Goal: Task Accomplishment & Management: Use online tool/utility

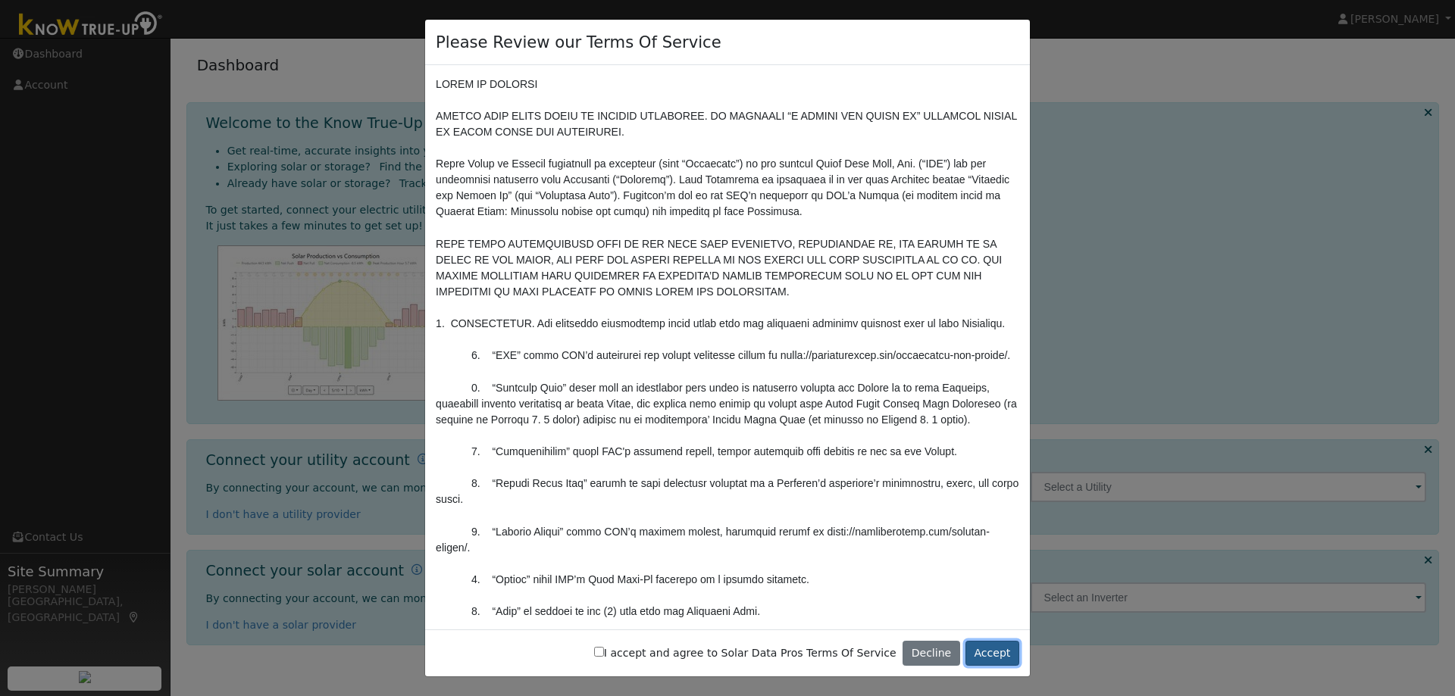
click at [993, 655] on button "Accept" at bounding box center [992, 654] width 54 height 26
click at [604, 652] on input "I accept and agree to Solar Data Pros Terms Of Service" at bounding box center [599, 652] width 10 height 10
checkbox input "true"
click at [989, 651] on button "Accept" at bounding box center [992, 654] width 54 height 26
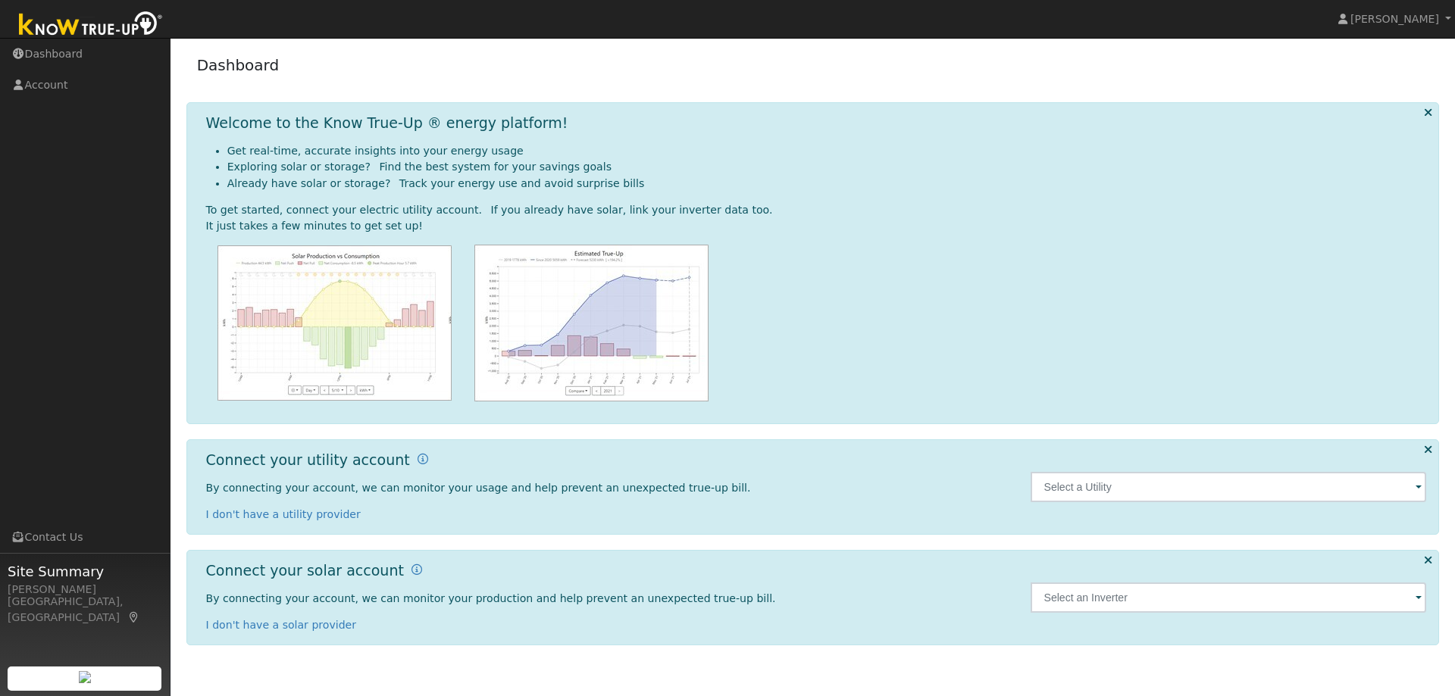
click at [1415, 489] on span at bounding box center [1418, 488] width 6 height 17
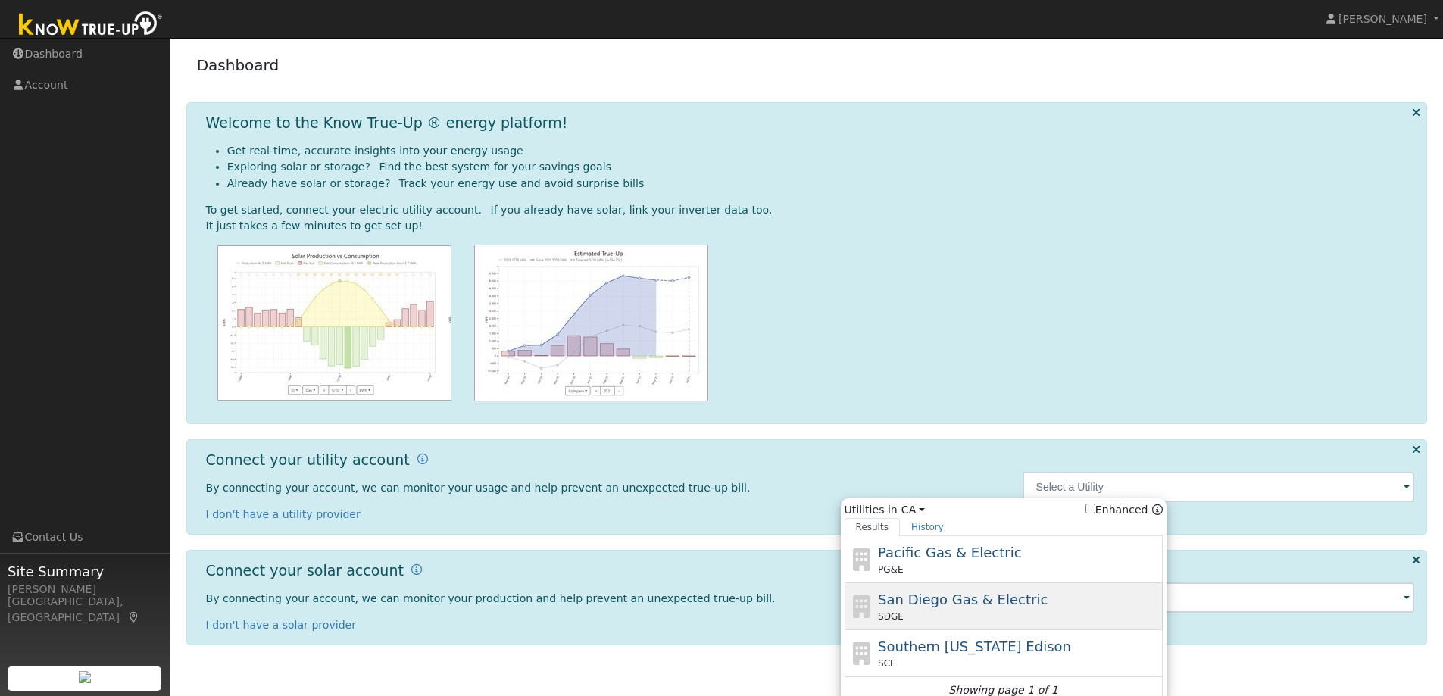
click at [1011, 610] on div "San Diego Gas & Electric SDGE" at bounding box center [1018, 606] width 281 height 34
type input "SDGE"
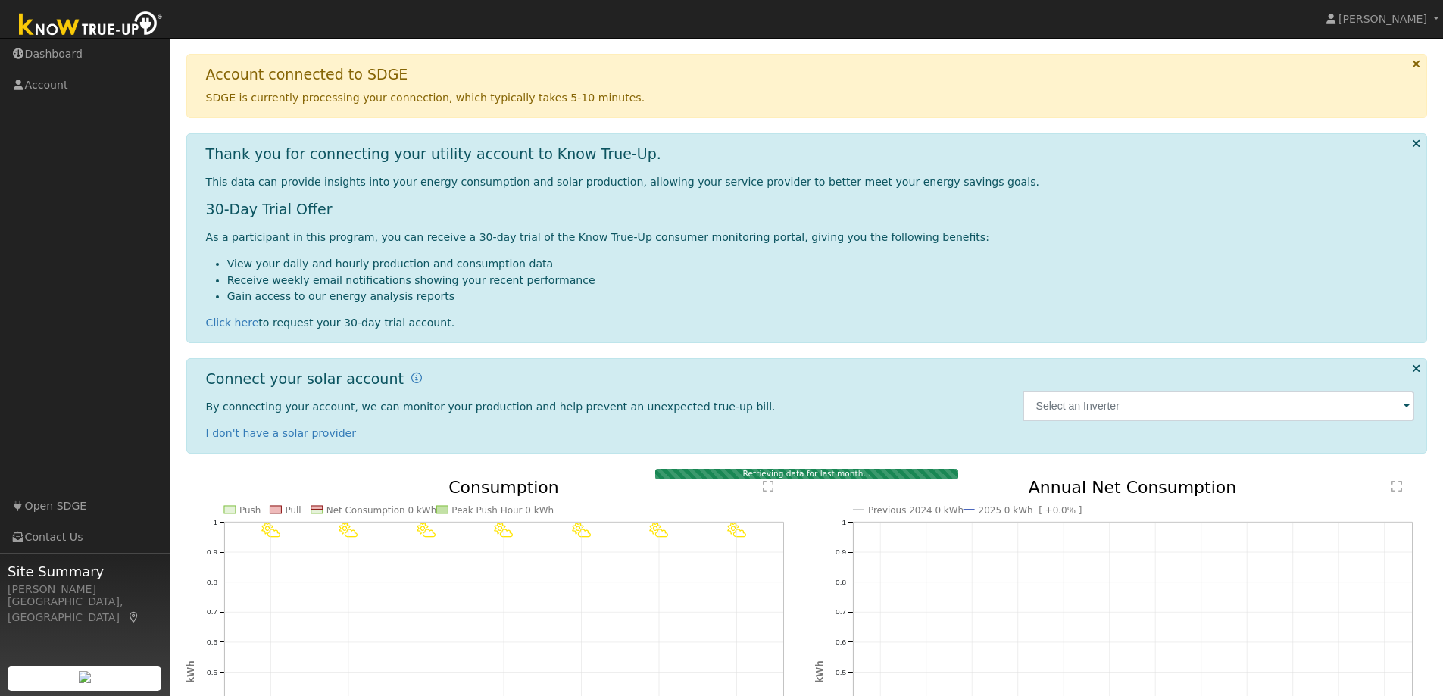
scroll to position [114, 0]
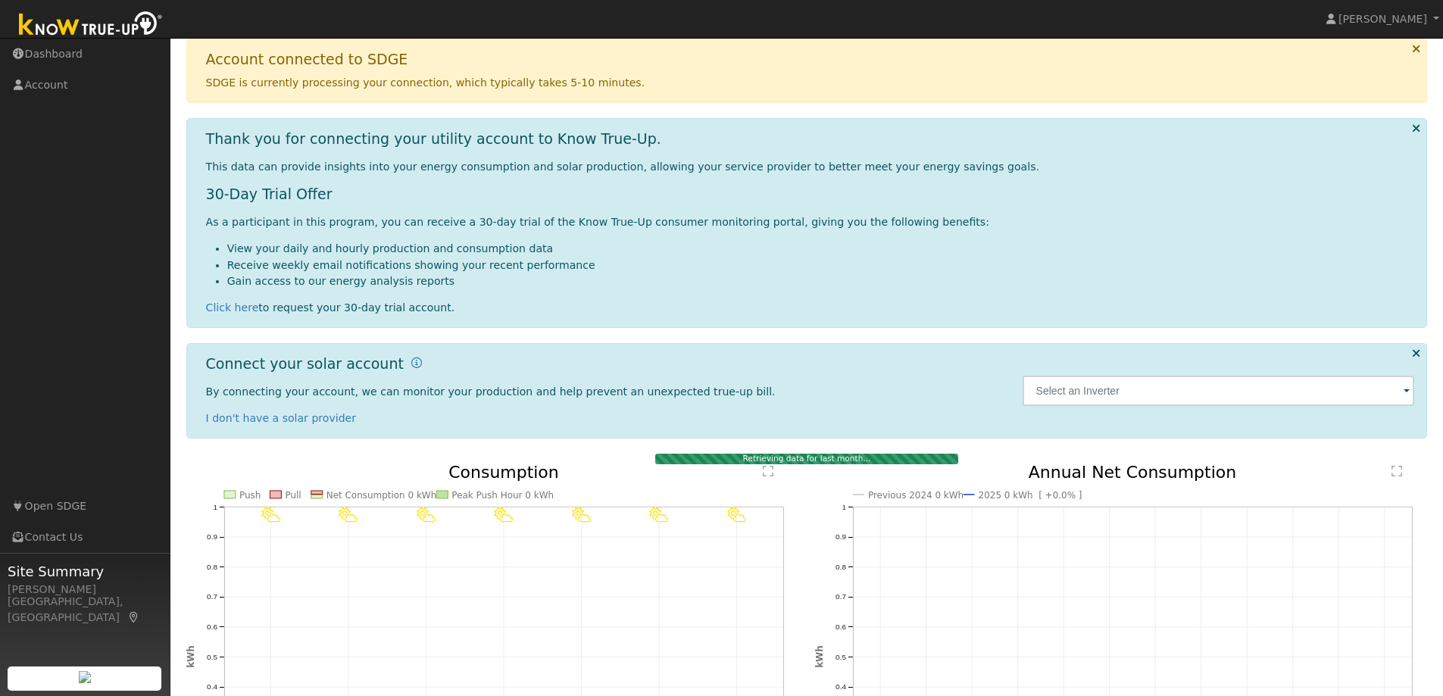
click at [1405, 392] on span at bounding box center [1407, 391] width 6 height 17
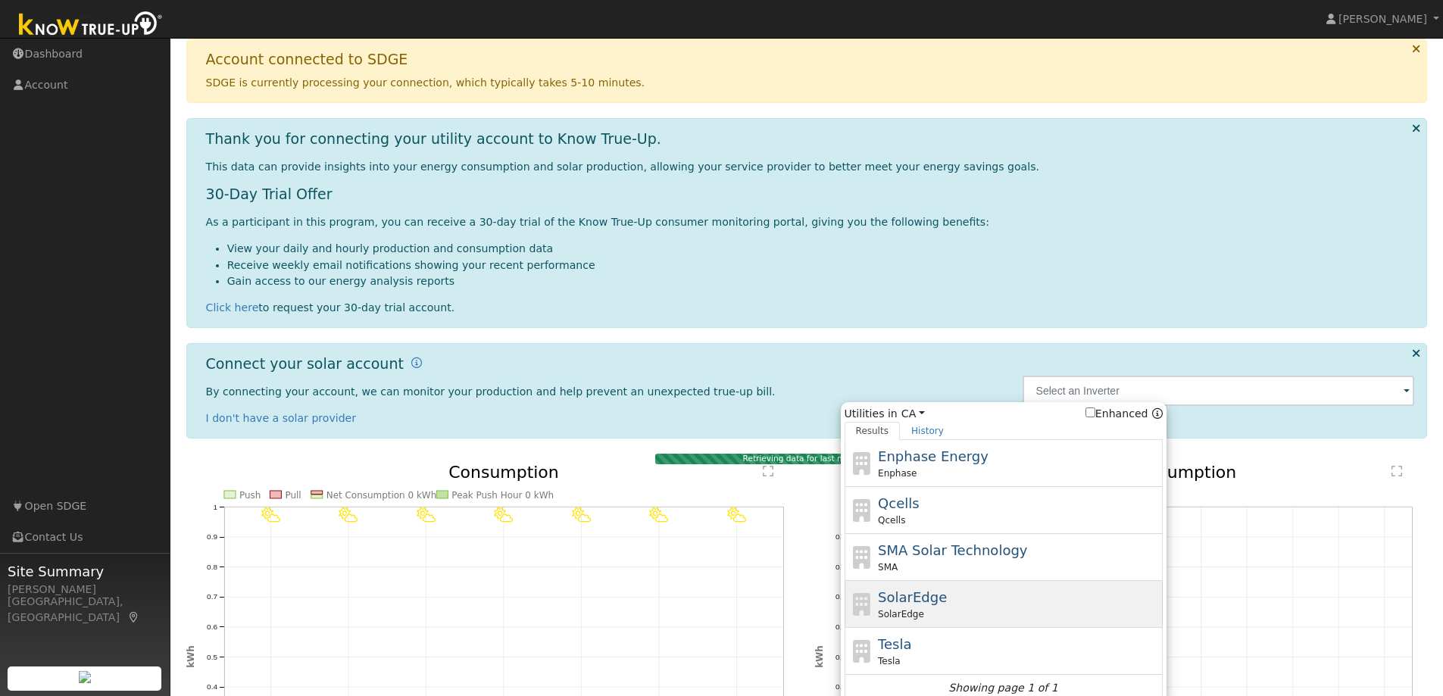
click at [909, 596] on span "SolarEdge" at bounding box center [912, 597] width 69 height 16
type input "SolarEdge"
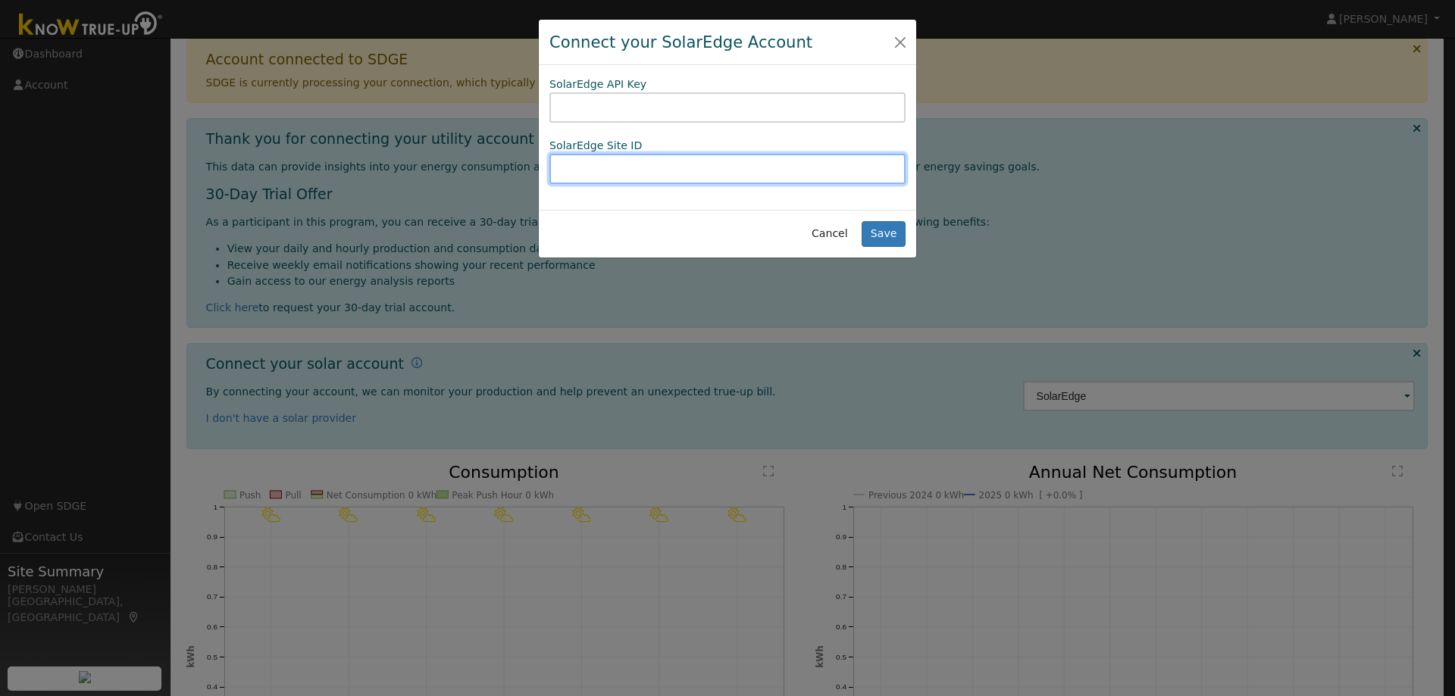
click at [585, 166] on input "text" at bounding box center [727, 169] width 356 height 30
type input "1437251"
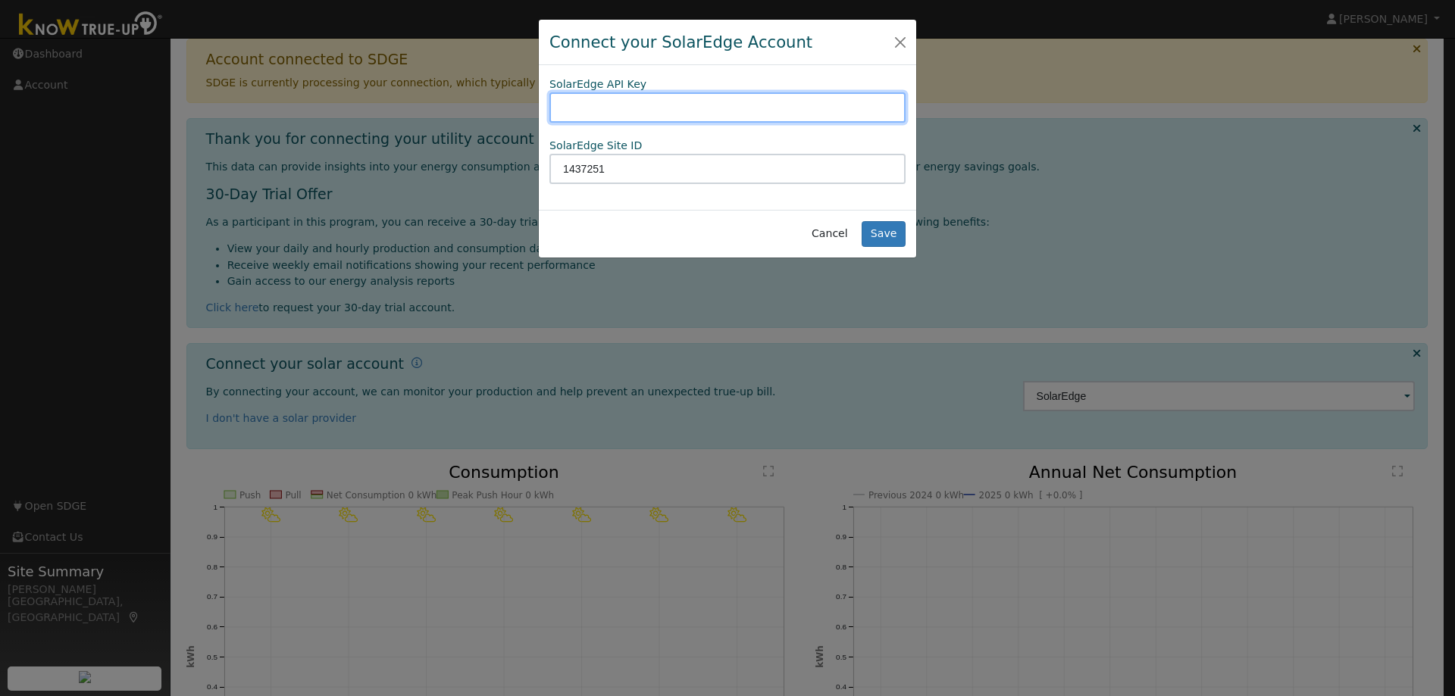
click at [612, 109] on input "text" at bounding box center [727, 107] width 356 height 30
click at [836, 235] on button "Cancel" at bounding box center [829, 234] width 54 height 26
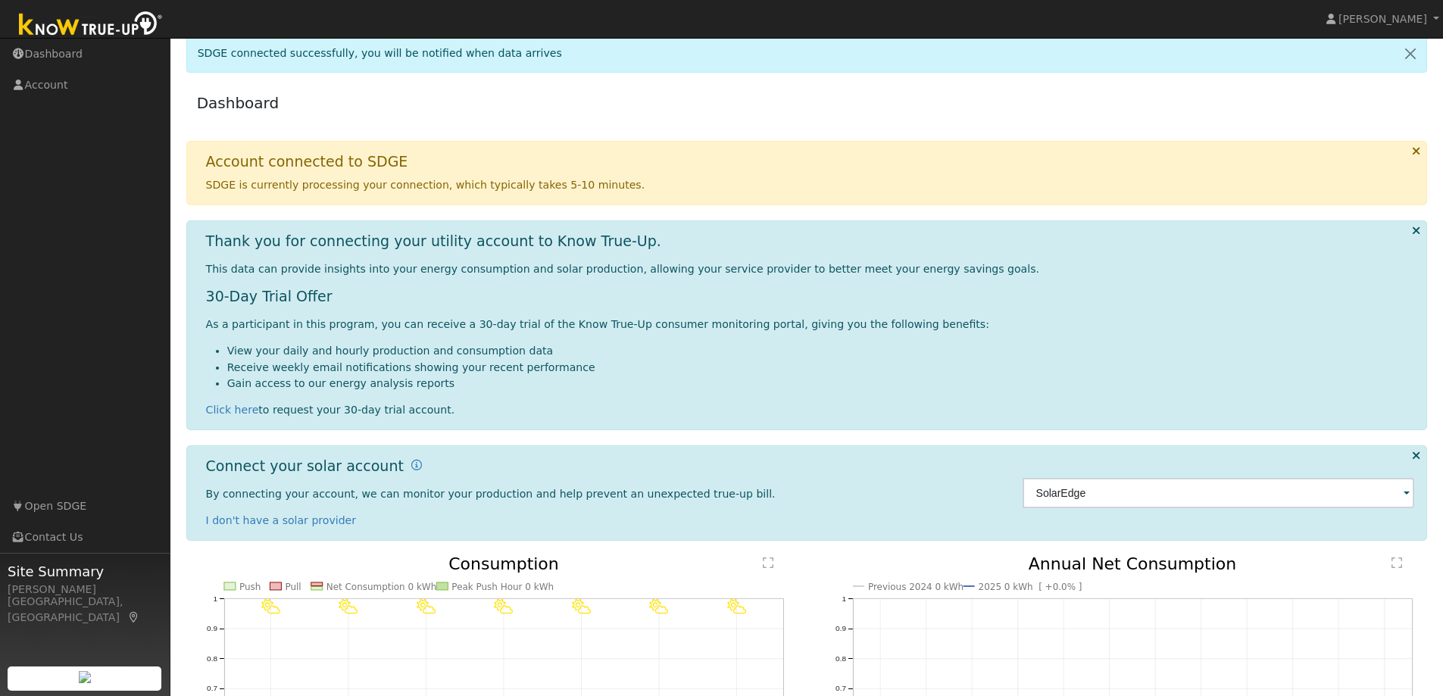
scroll to position [0, 0]
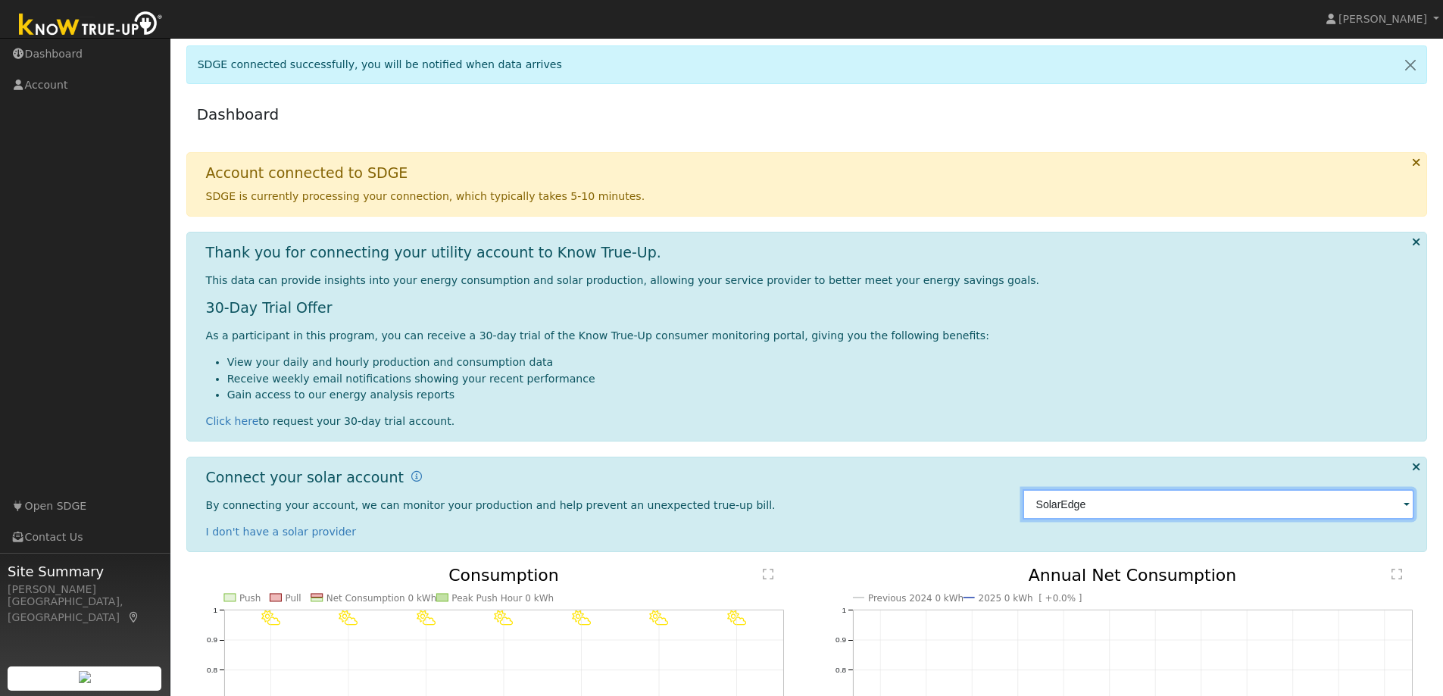
click at [1364, 503] on input "SolarEdge" at bounding box center [1219, 504] width 392 height 30
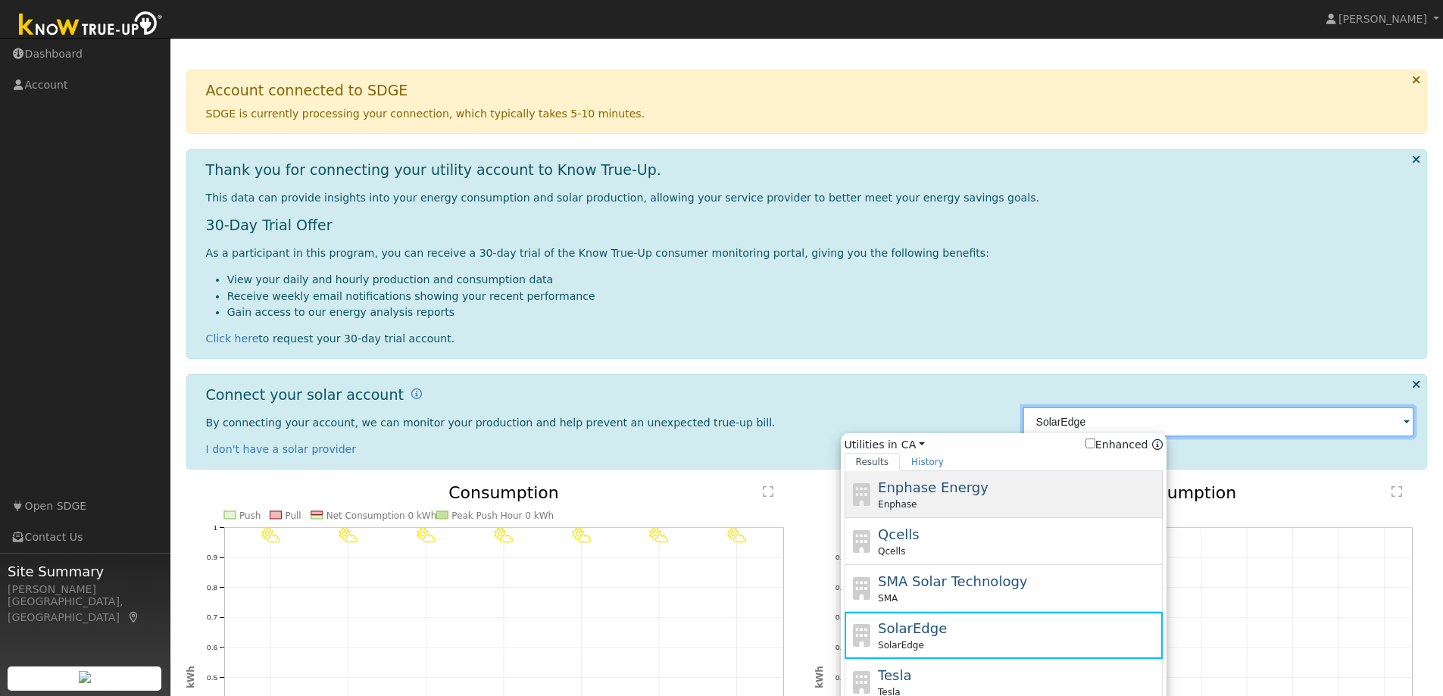
scroll to position [114, 0]
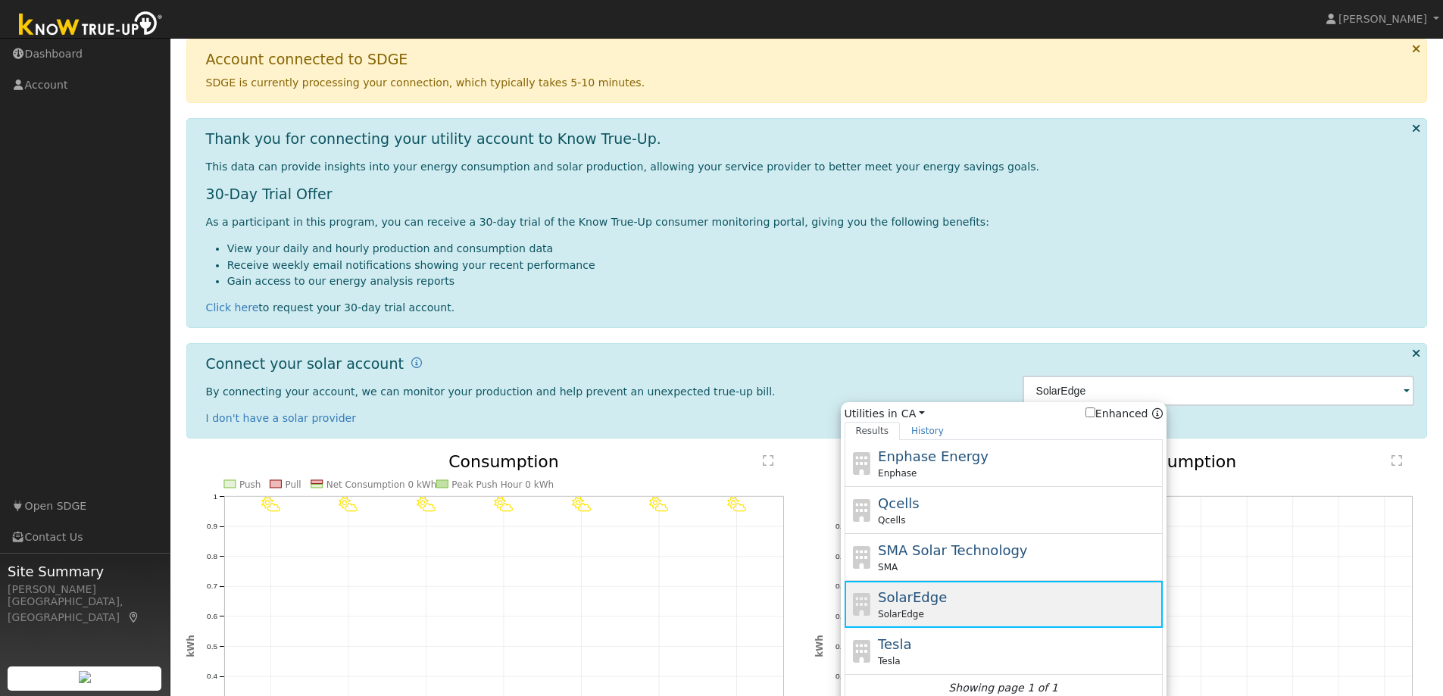
click at [928, 604] on span "SolarEdge" at bounding box center [912, 597] width 69 height 16
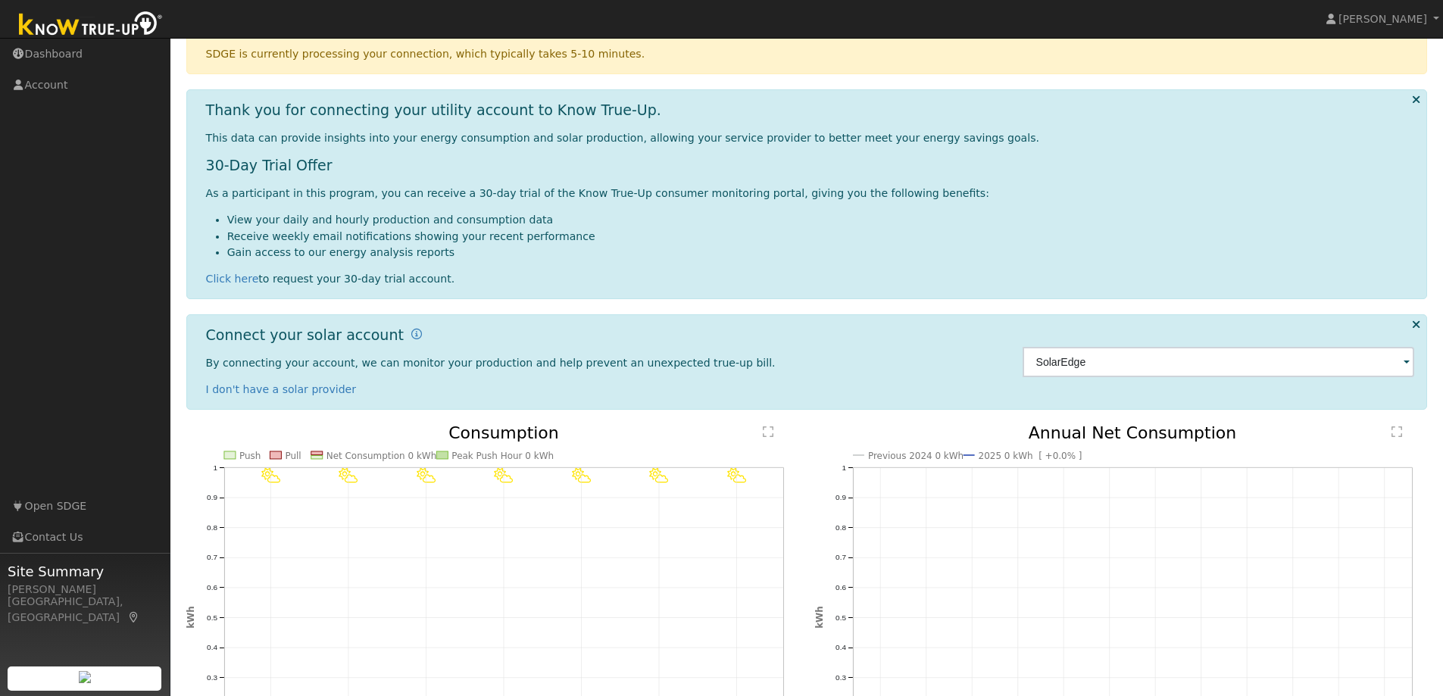
scroll to position [121, 0]
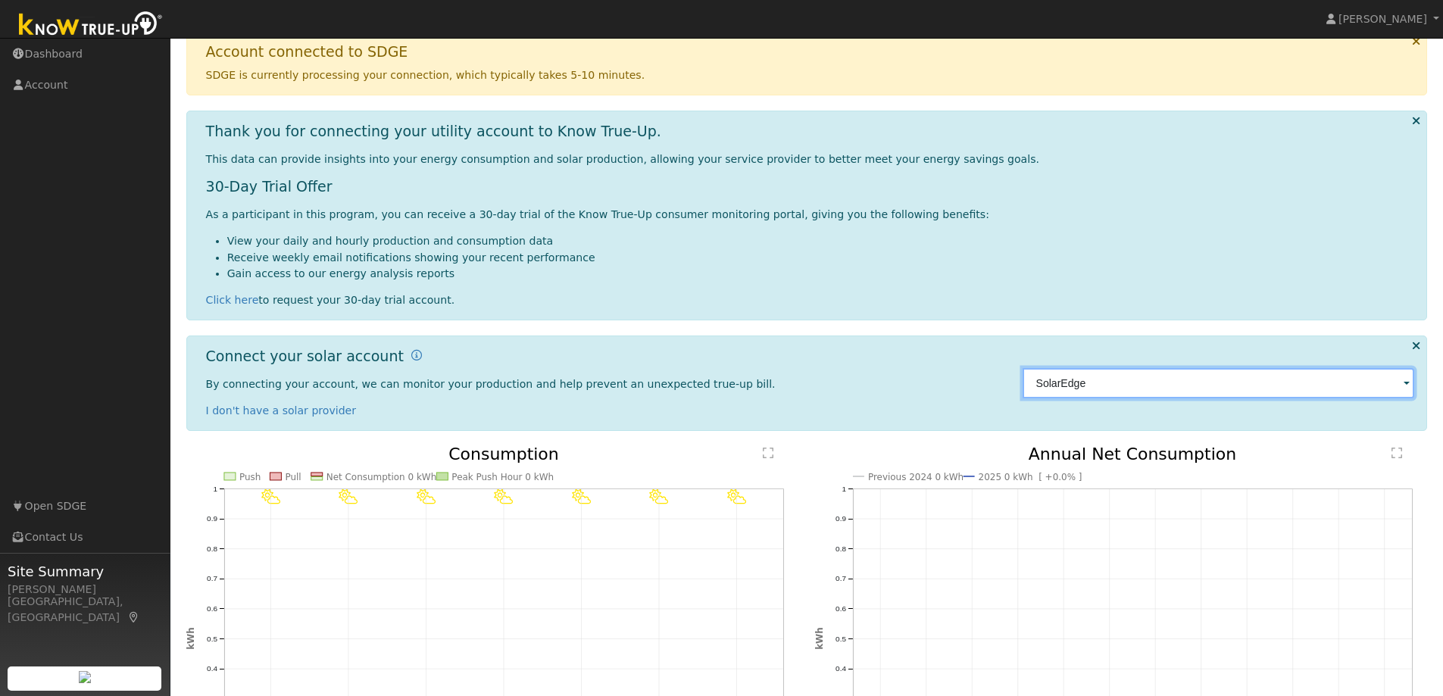
click at [1083, 386] on input "SolarEdge" at bounding box center [1219, 383] width 392 height 30
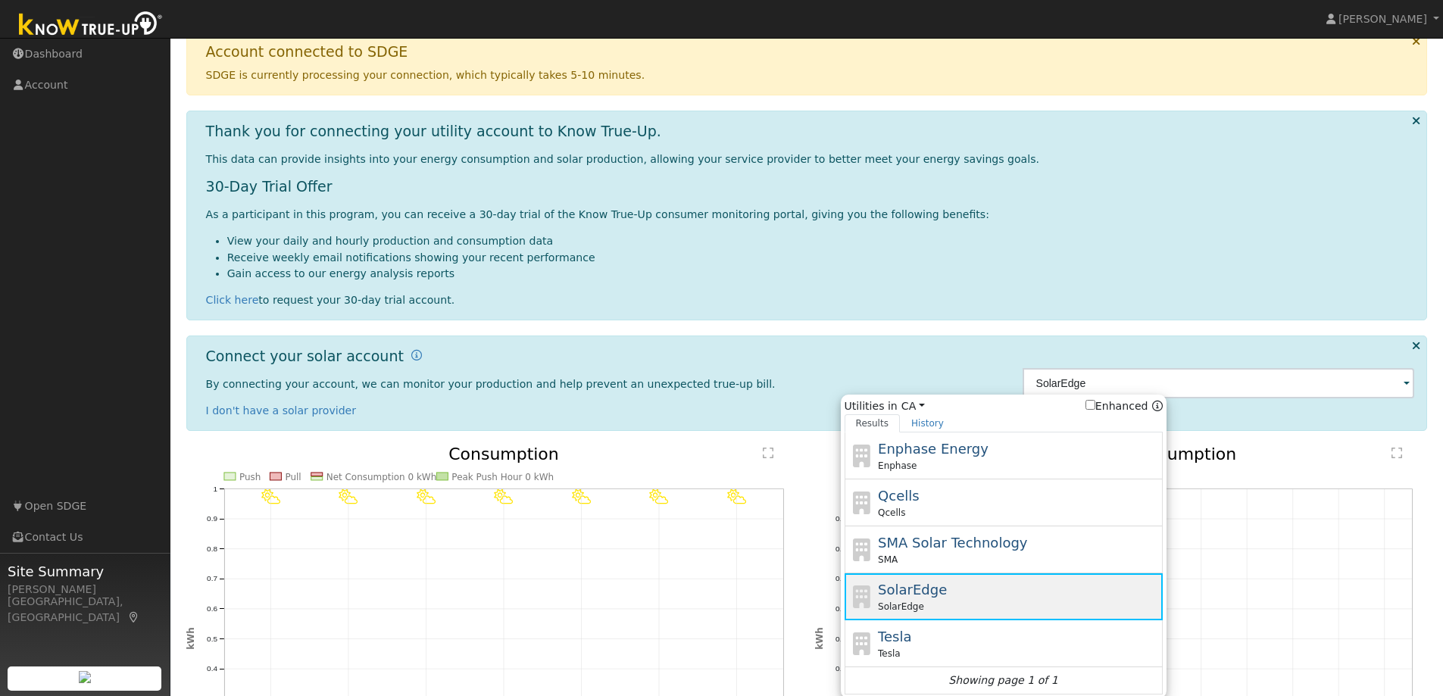
click at [941, 599] on div "SolarEdge SolarEdge" at bounding box center [1018, 597] width 281 height 34
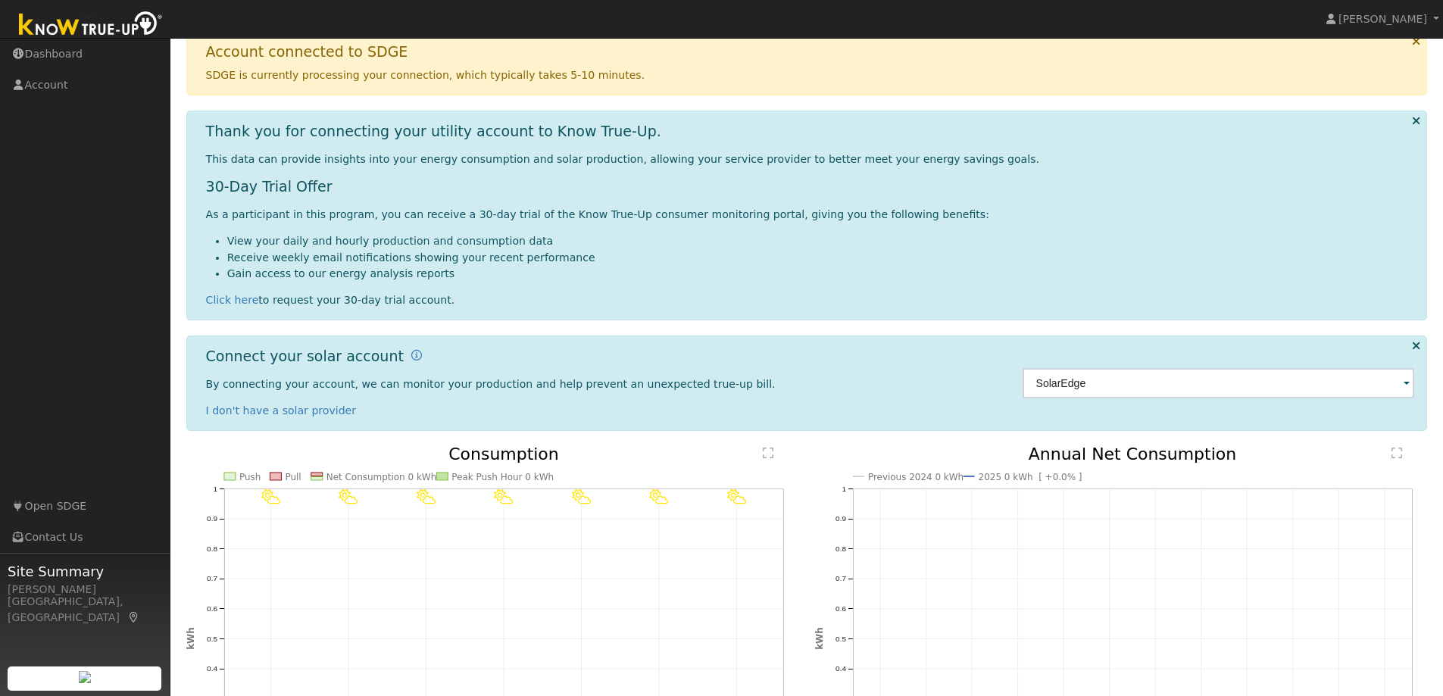
click at [1158, 364] on div "SolarEdge" at bounding box center [1218, 383] width 408 height 71
click at [1250, 386] on input "SolarEdge" at bounding box center [1219, 383] width 392 height 30
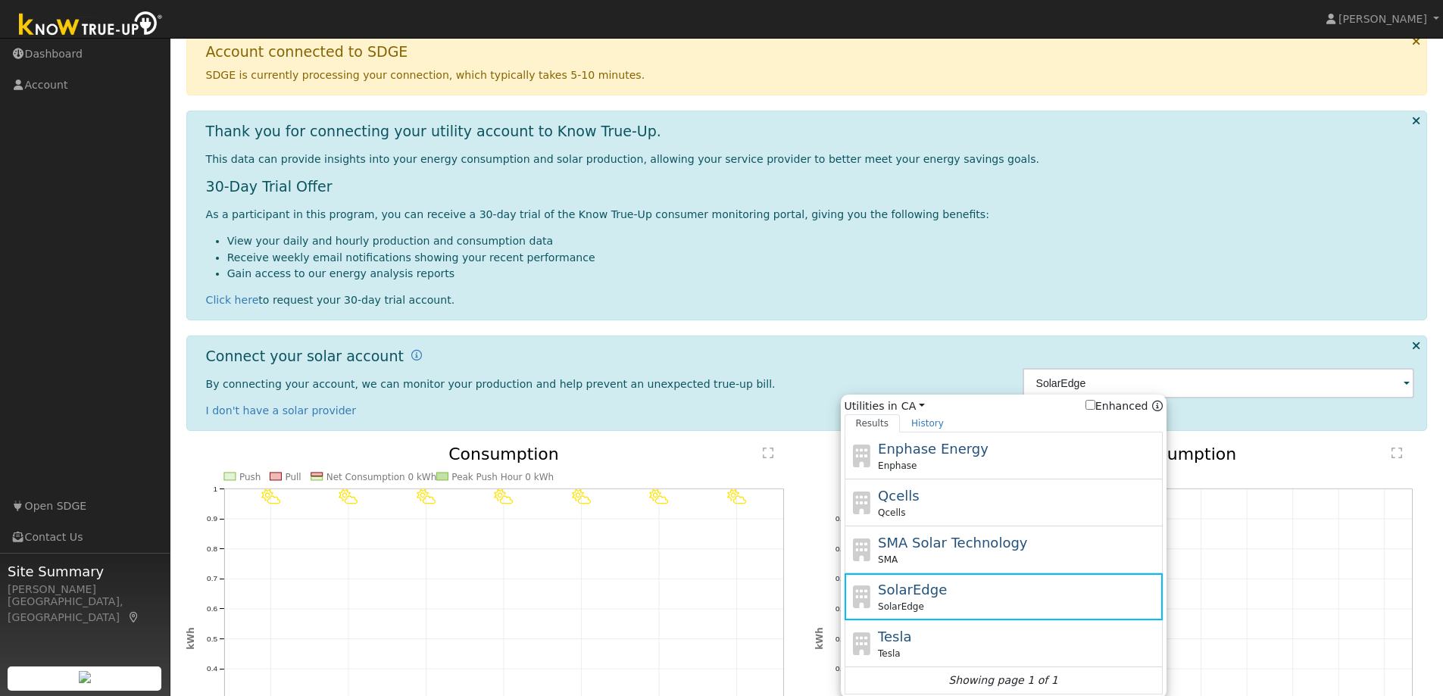
click at [967, 338] on div "Connect your solar account By connecting your account, we can monitor your prod…" at bounding box center [807, 383] width 1242 height 95
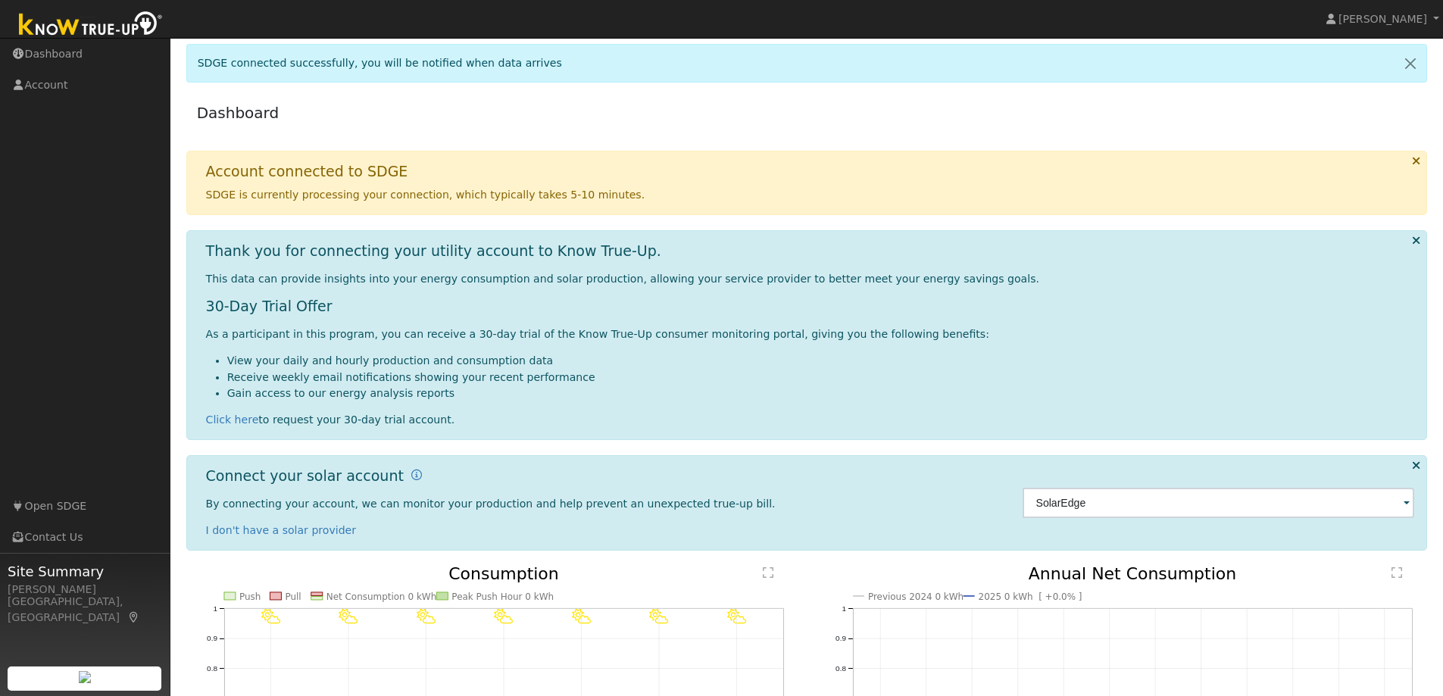
scroll to position [0, 0]
click at [58, 50] on link "Dashboard" at bounding box center [85, 54] width 170 height 31
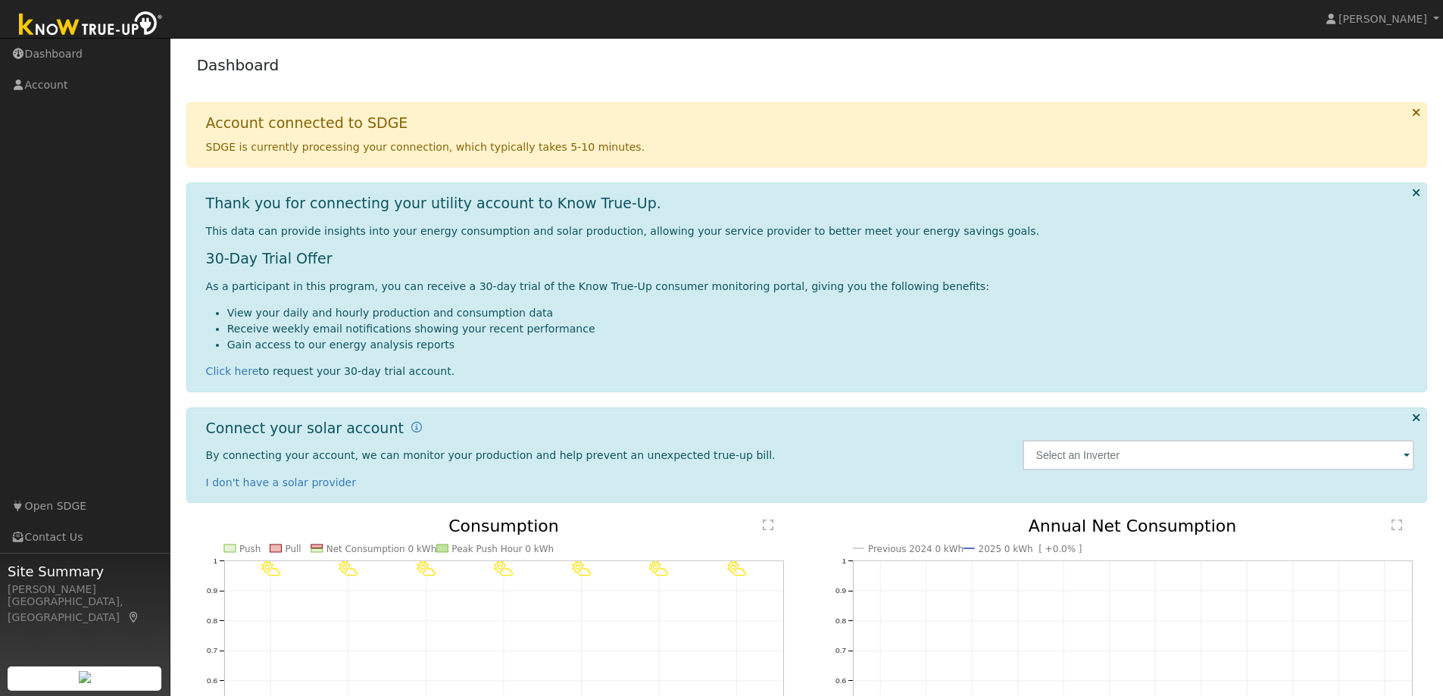
click at [1406, 455] on span at bounding box center [1407, 456] width 6 height 17
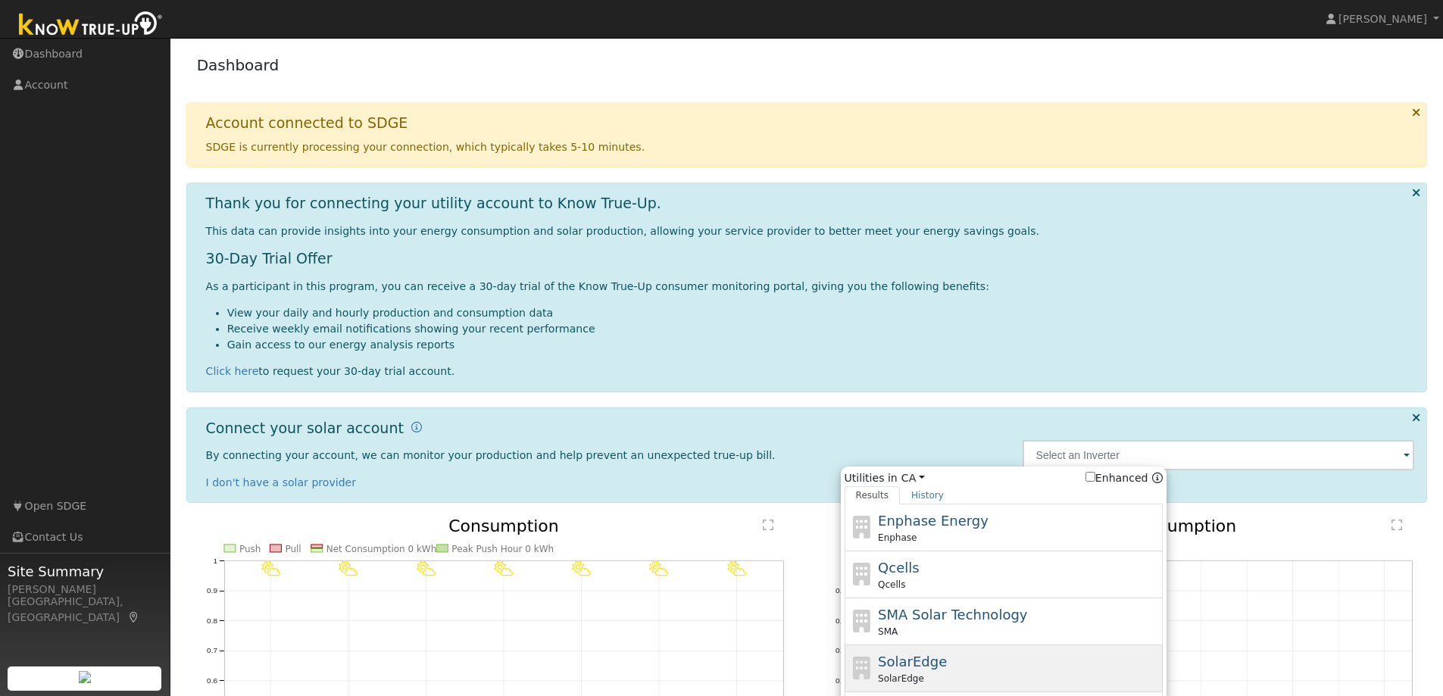
click at [942, 661] on div "SolarEdge SolarEdge" at bounding box center [1018, 669] width 281 height 34
type input "SolarEdge"
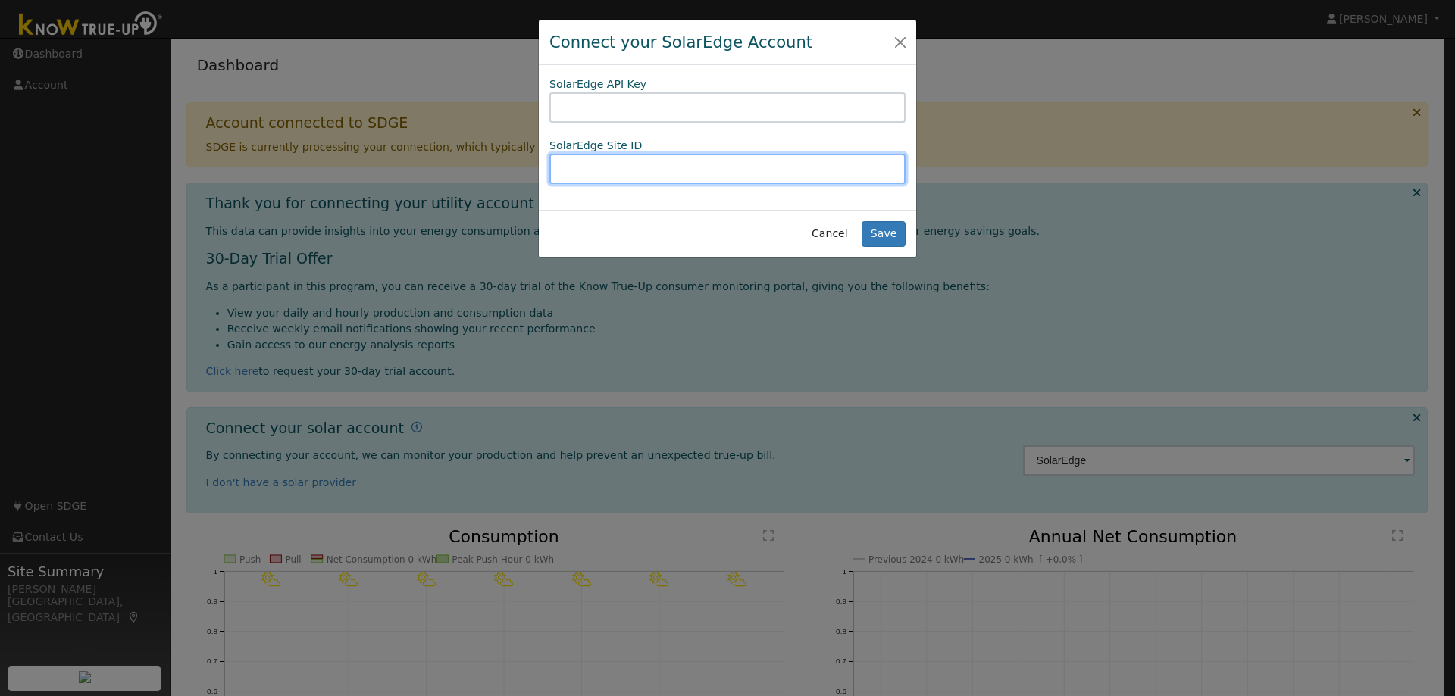
click at [576, 169] on input "text" at bounding box center [727, 169] width 356 height 30
type input "1437251"
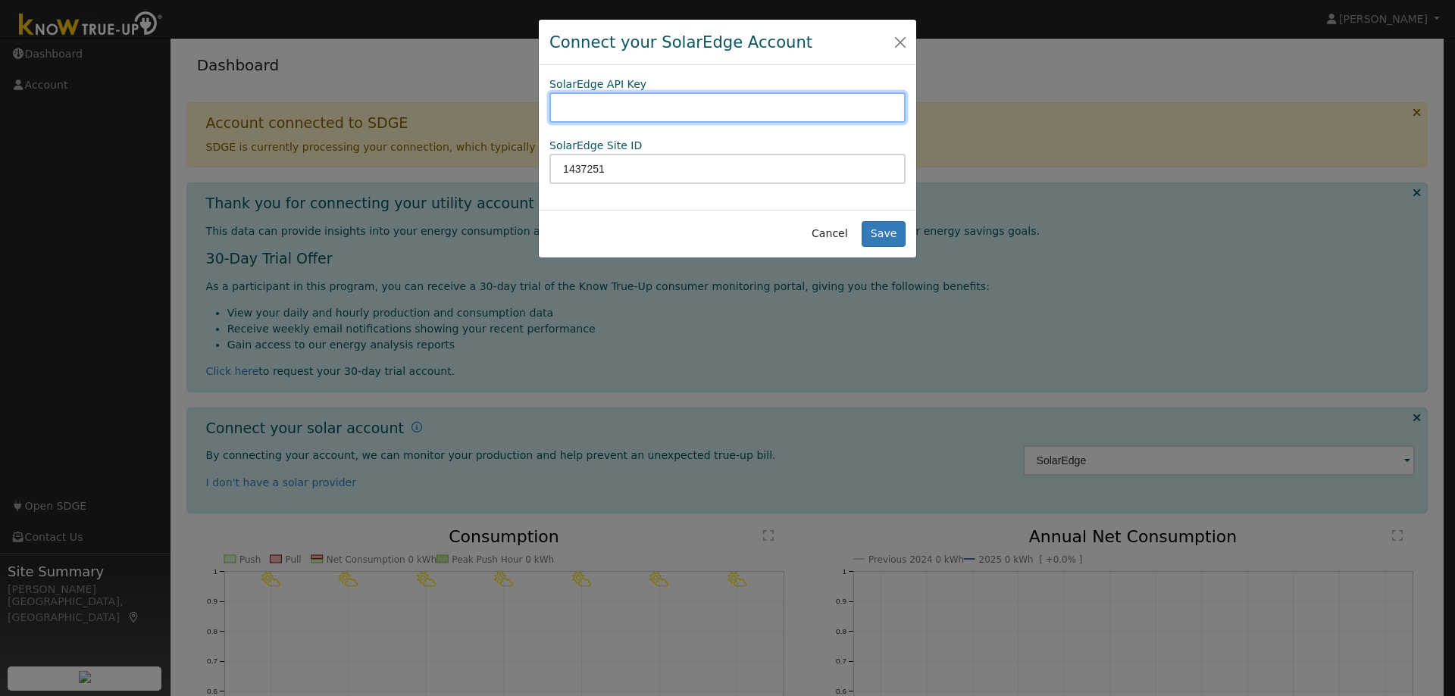
click at [623, 99] on input "text" at bounding box center [727, 107] width 356 height 30
drag, startPoint x: 552, startPoint y: 86, endPoint x: 650, endPoint y: 92, distance: 98.7
click at [650, 92] on div "SolarEdge API Key" at bounding box center [728, 100] width 372 height 46
copy label "SolarEdge API Key"
click at [897, 39] on button "Close" at bounding box center [899, 41] width 21 height 21
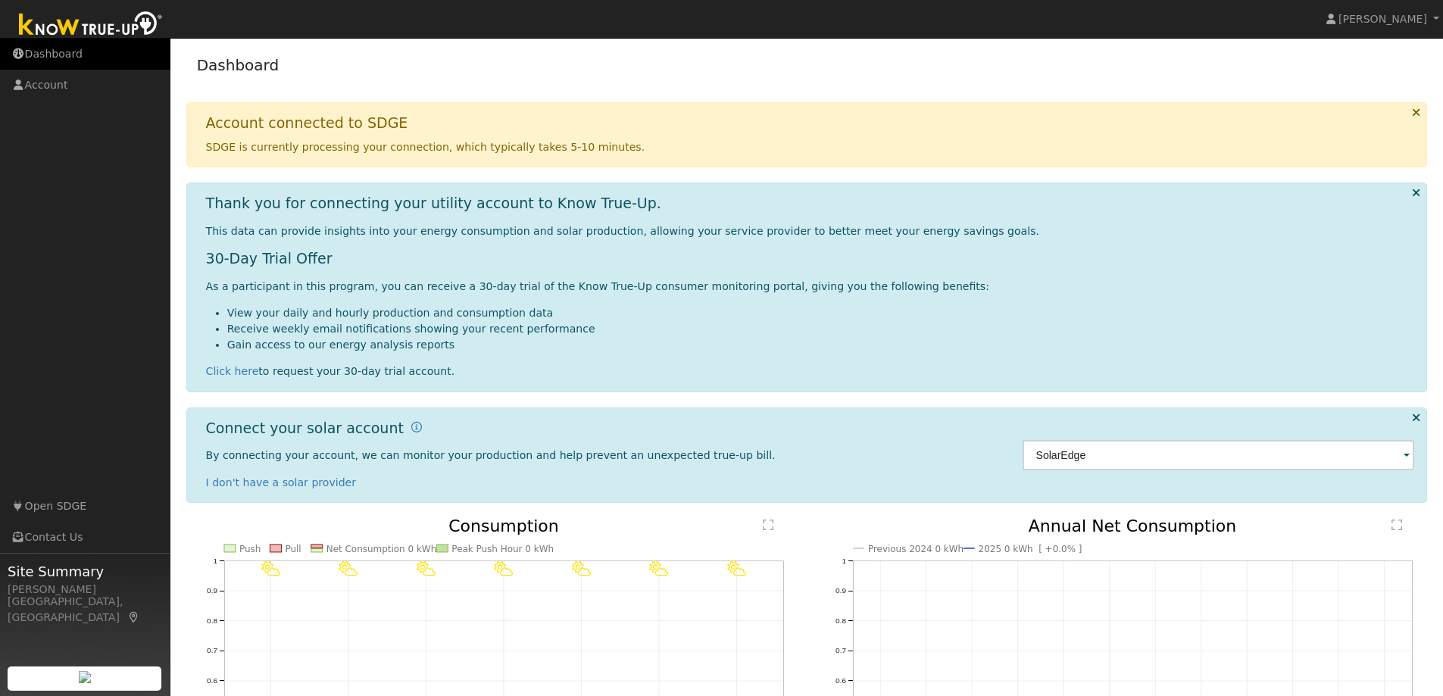
click at [55, 44] on link "Dashboard" at bounding box center [85, 54] width 170 height 31
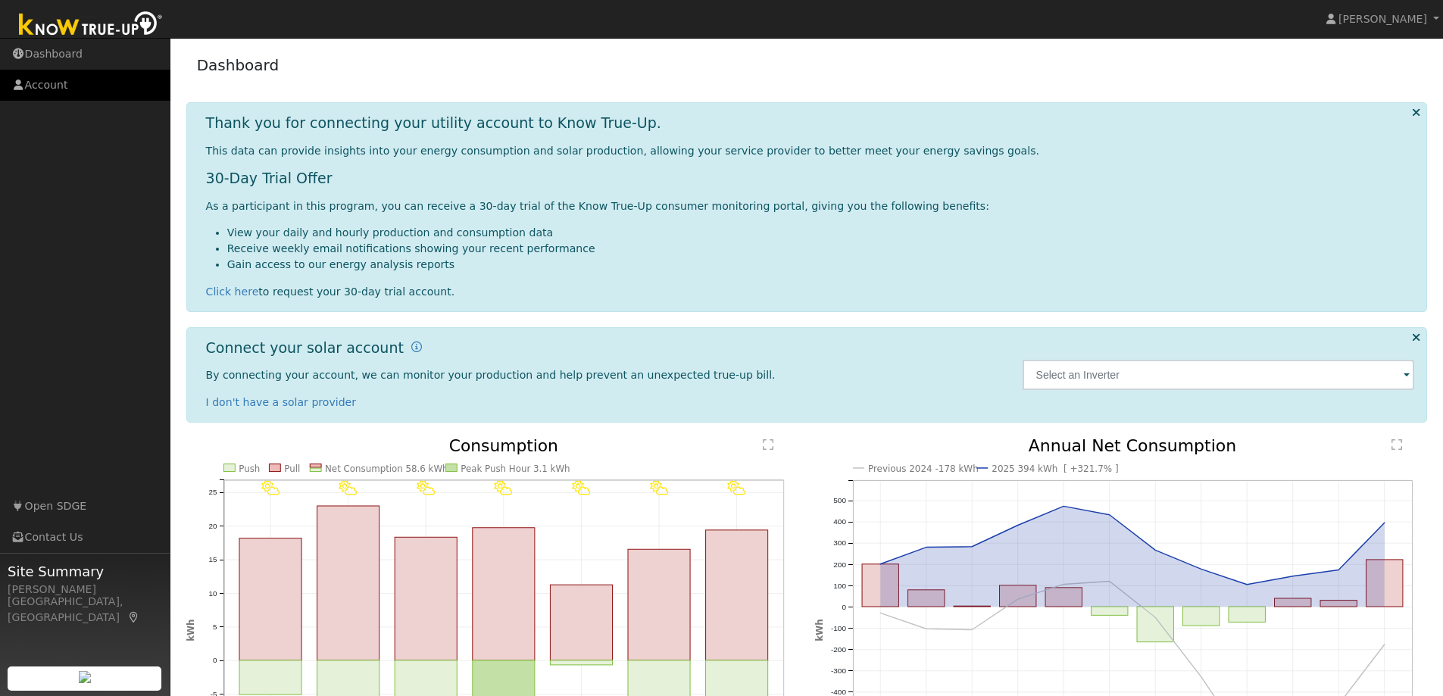
click at [56, 86] on link "Account" at bounding box center [85, 85] width 170 height 31
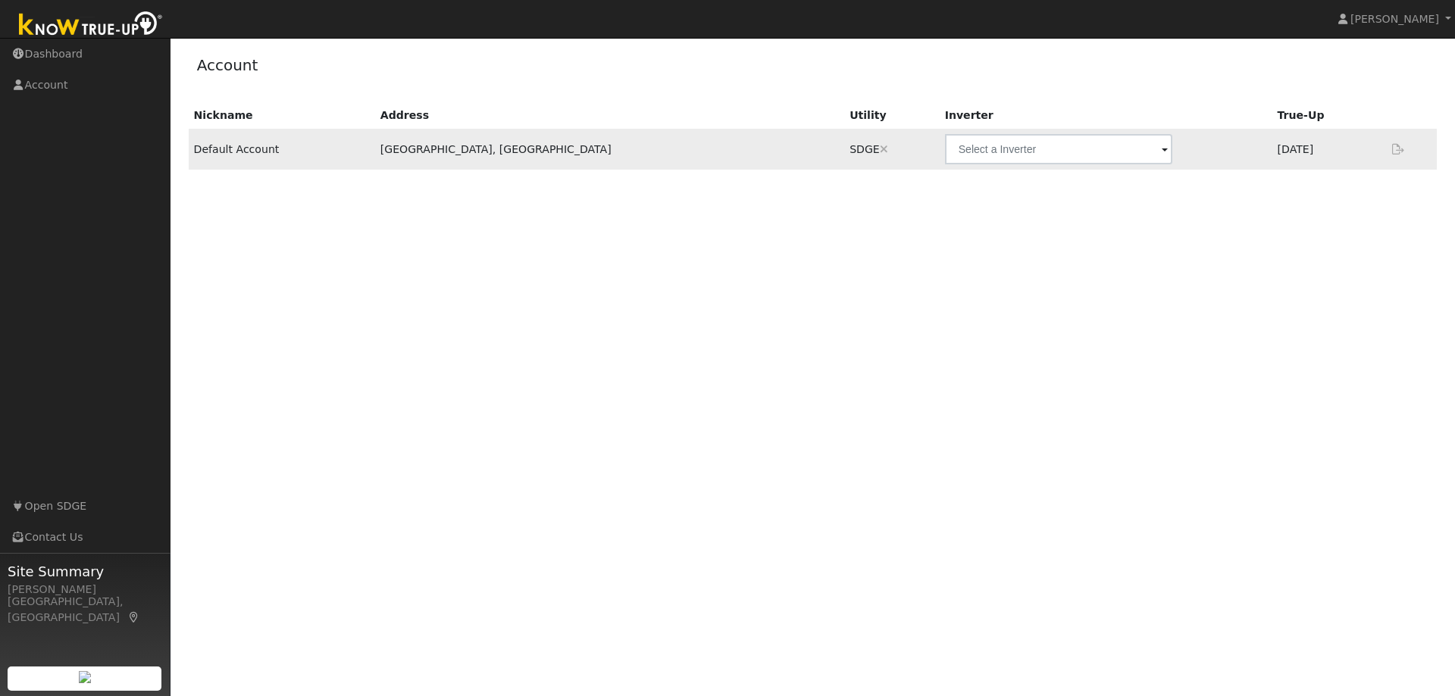
click at [1161, 153] on span at bounding box center [1164, 150] width 6 height 17
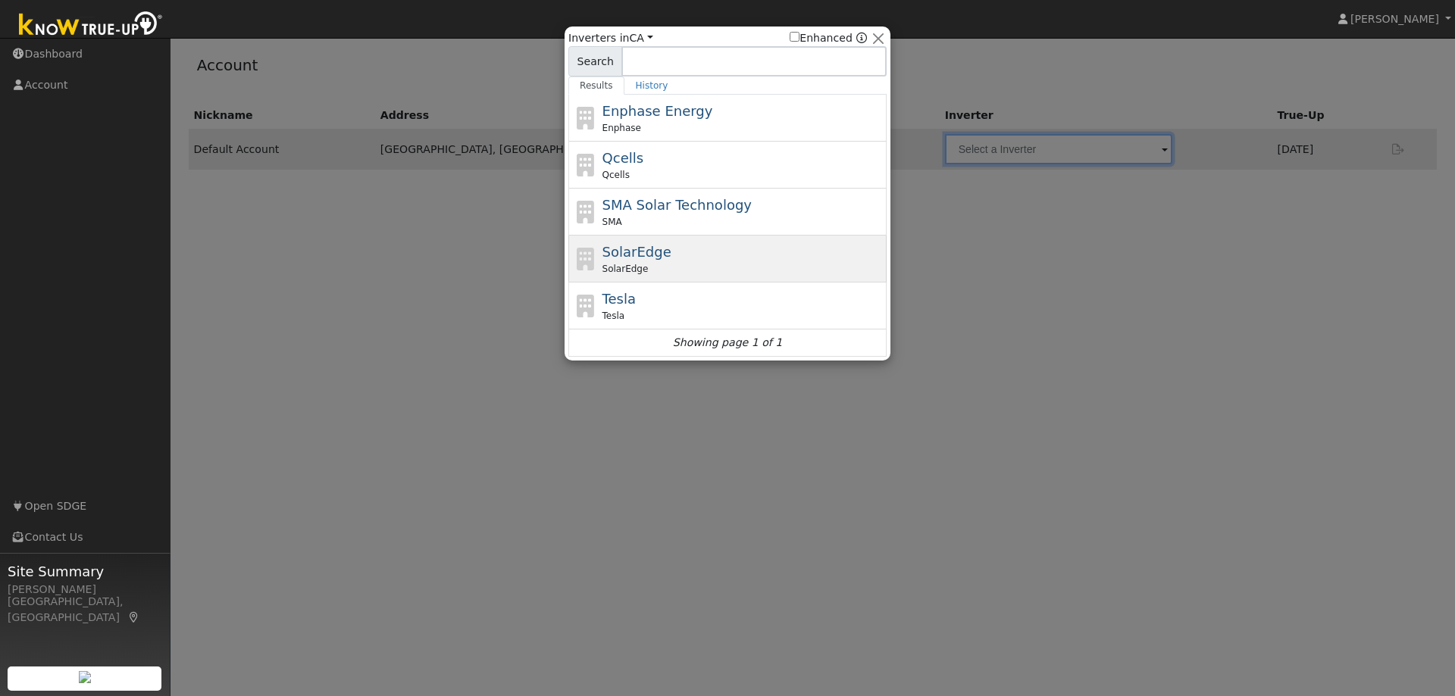
click at [680, 258] on div "SolarEdge SolarEdge" at bounding box center [742, 259] width 281 height 34
type input "SolarEdge"
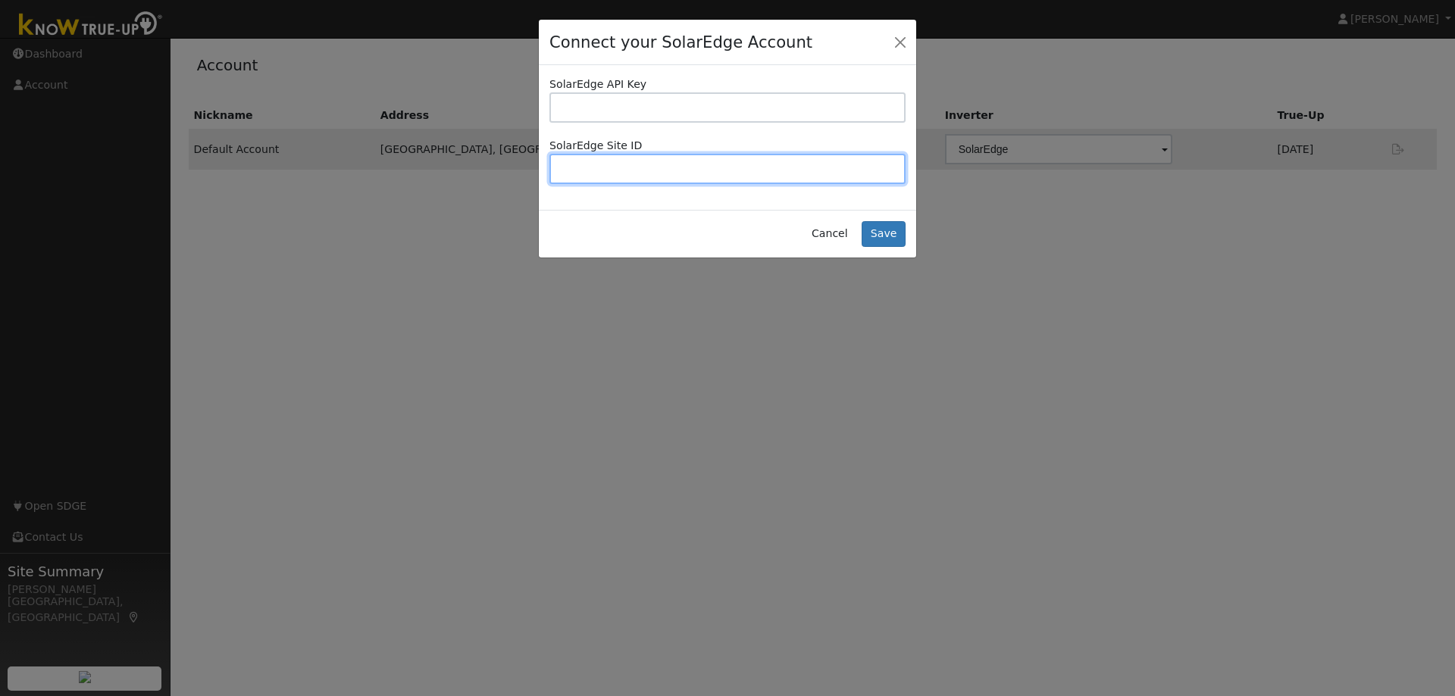
click at [574, 168] on input "text" at bounding box center [727, 169] width 356 height 30
click at [577, 169] on input "text" at bounding box center [727, 169] width 356 height 30
paste input "1437251"
type input "1437251"
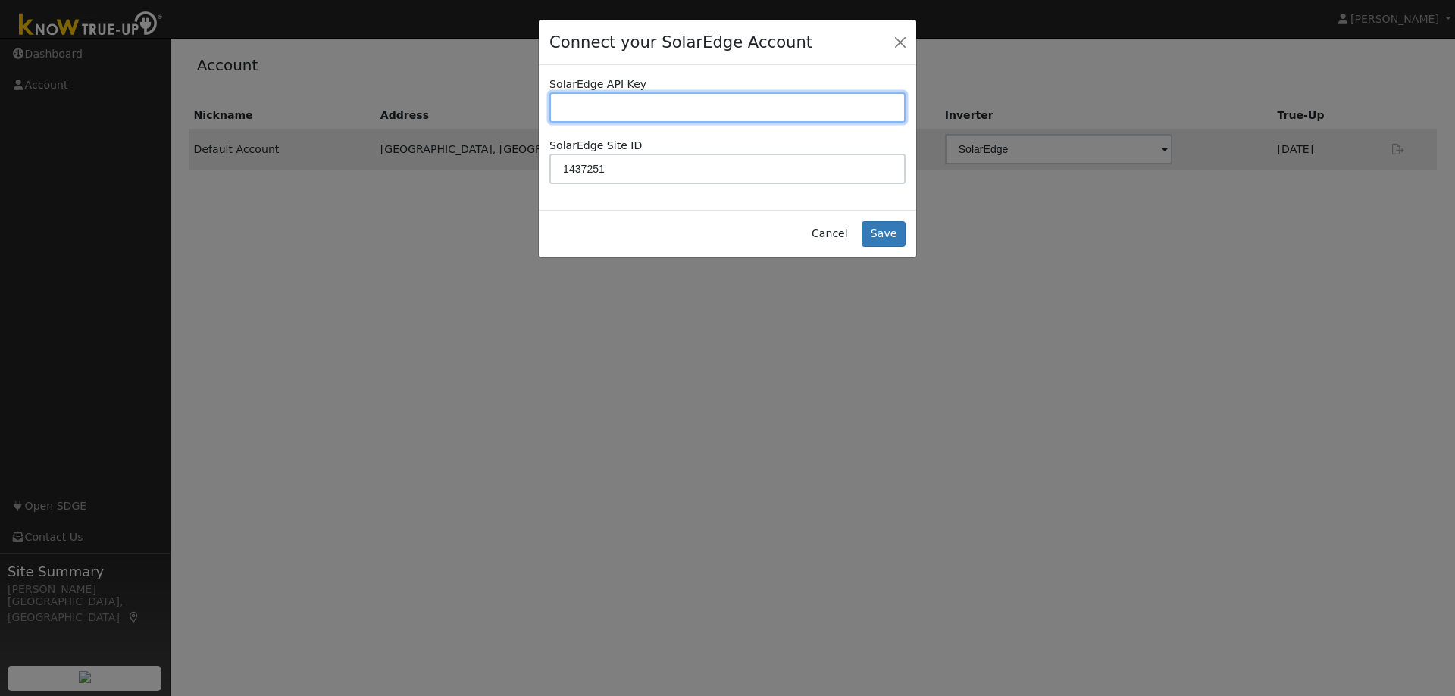
click at [586, 104] on input "text" at bounding box center [727, 107] width 356 height 30
click at [999, 61] on div "Connect your SolarEdge Account SolarEdge API Key SolarEdge Site ID 1437251 Canc…" at bounding box center [727, 348] width 1455 height 696
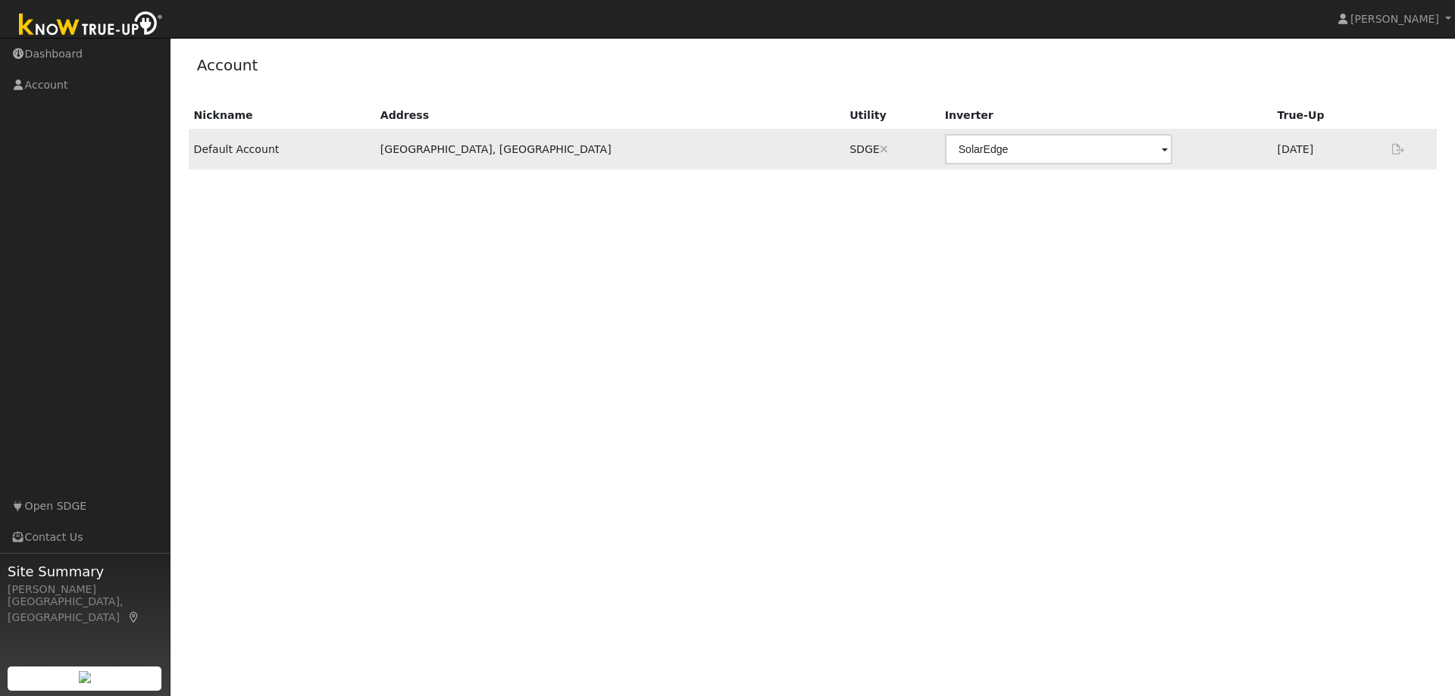
click at [1161, 151] on span at bounding box center [1164, 150] width 6 height 17
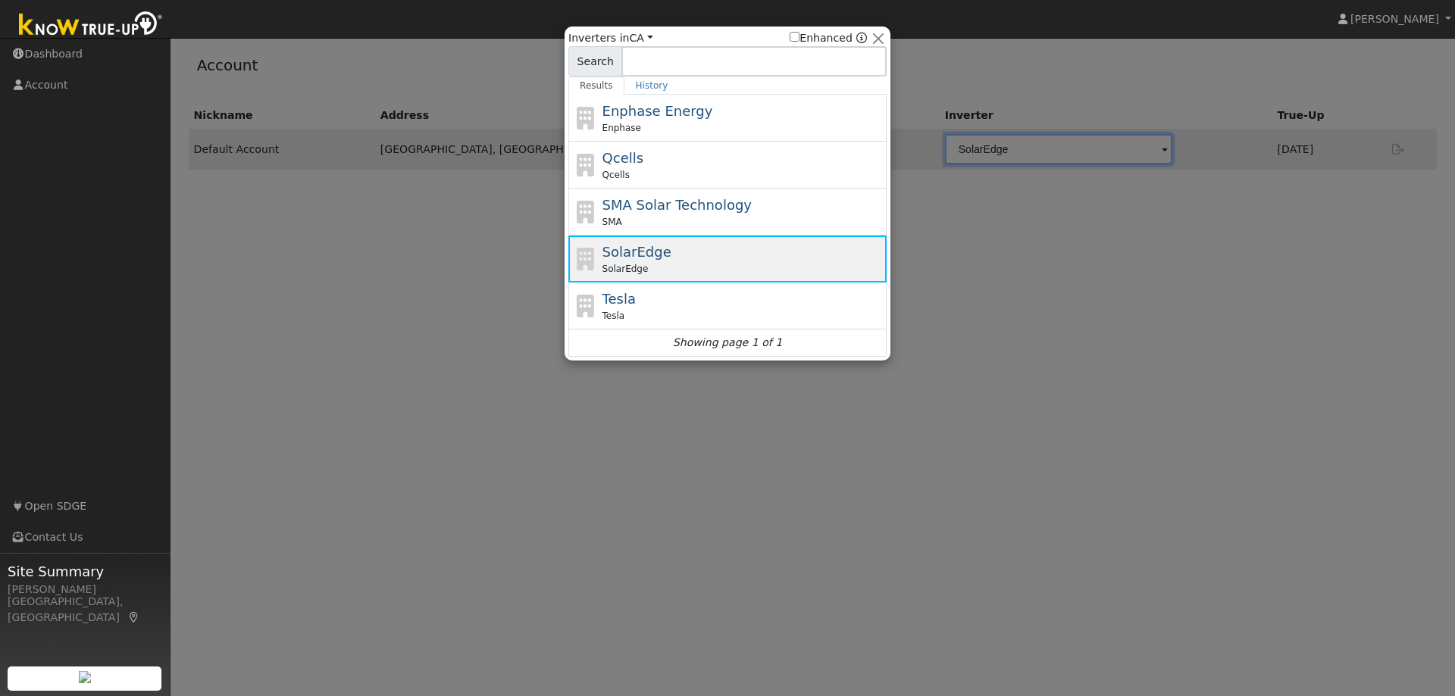
click at [722, 252] on div "SolarEdge SolarEdge" at bounding box center [742, 259] width 281 height 34
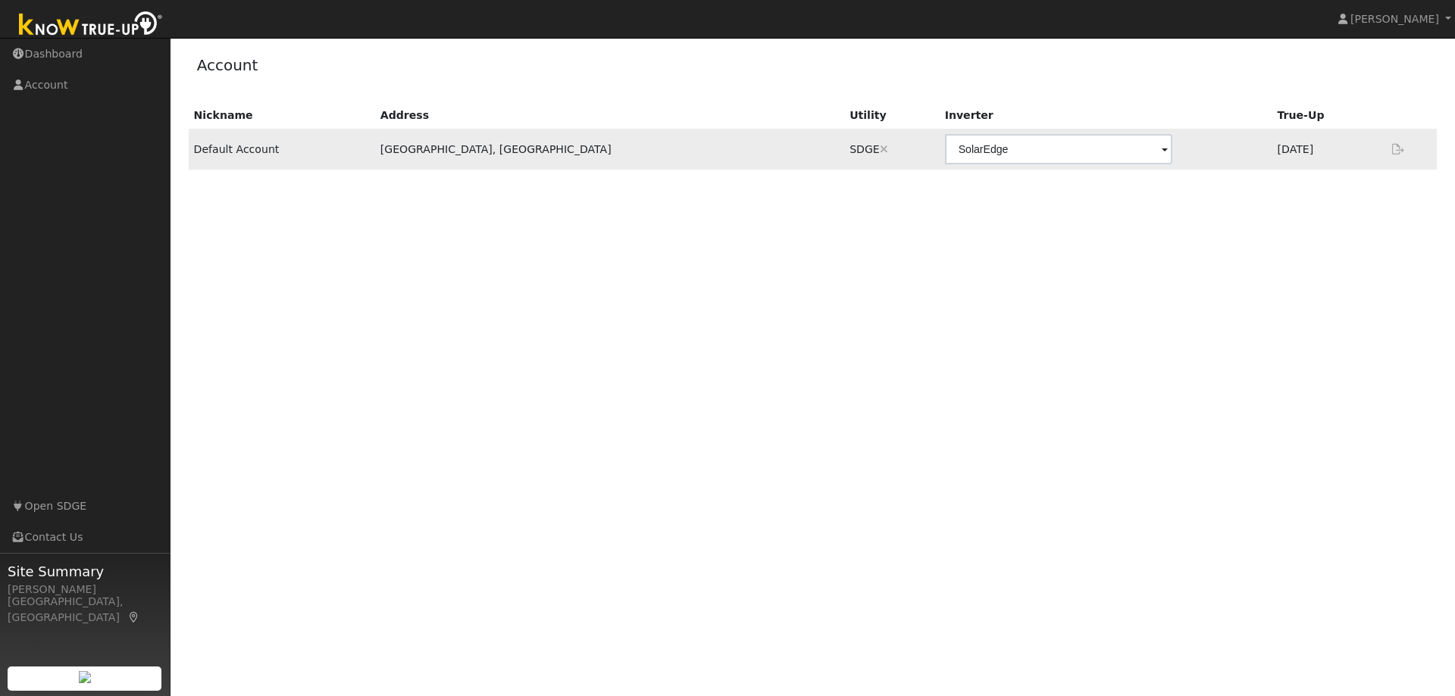
click at [1161, 149] on span at bounding box center [1164, 150] width 6 height 17
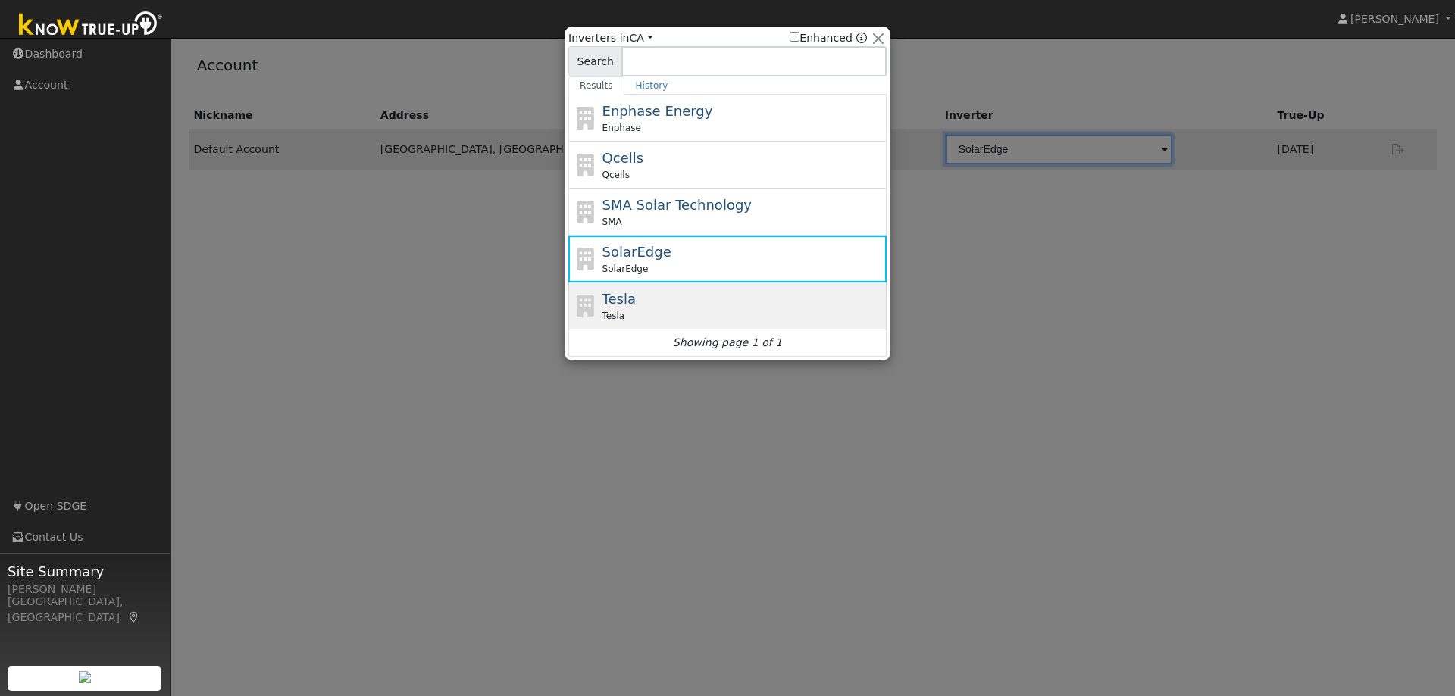
click at [607, 294] on span "Tesla" at bounding box center [618, 299] width 33 height 16
type input "Tesla"
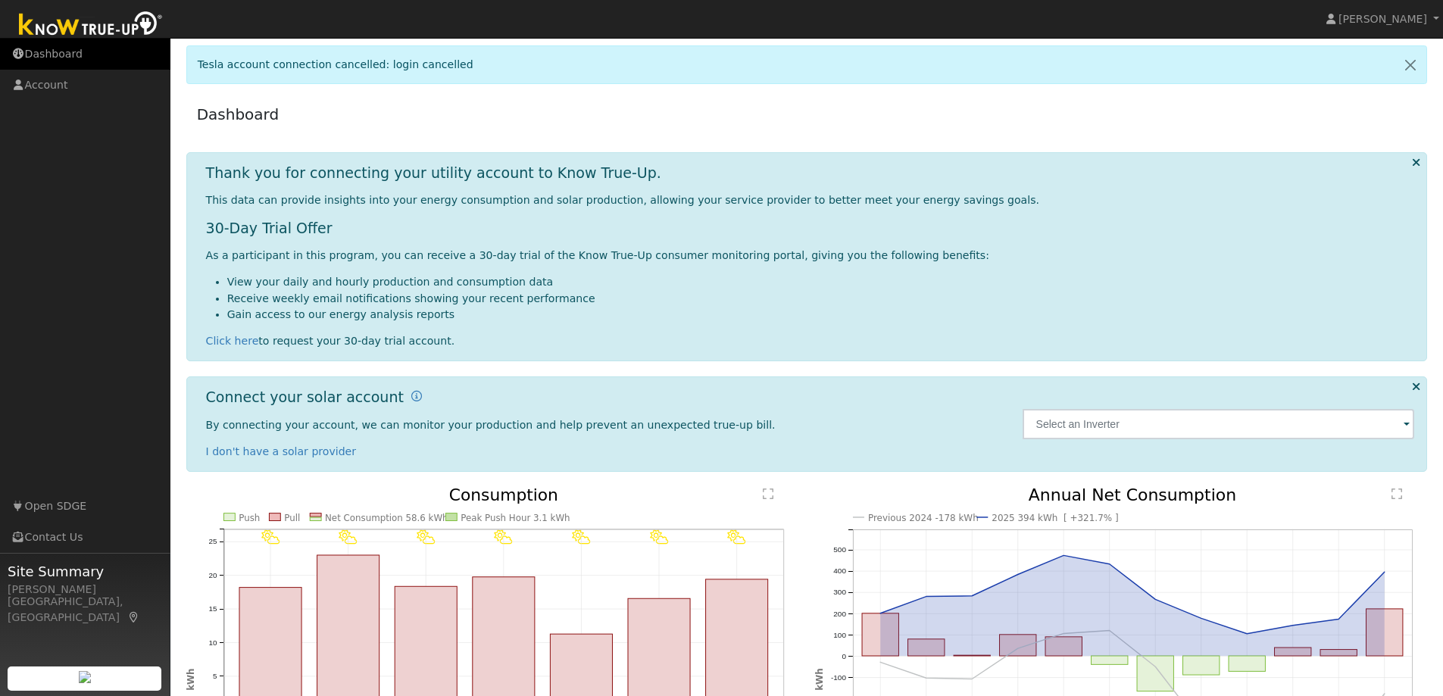
click at [48, 55] on link "Dashboard" at bounding box center [85, 54] width 170 height 31
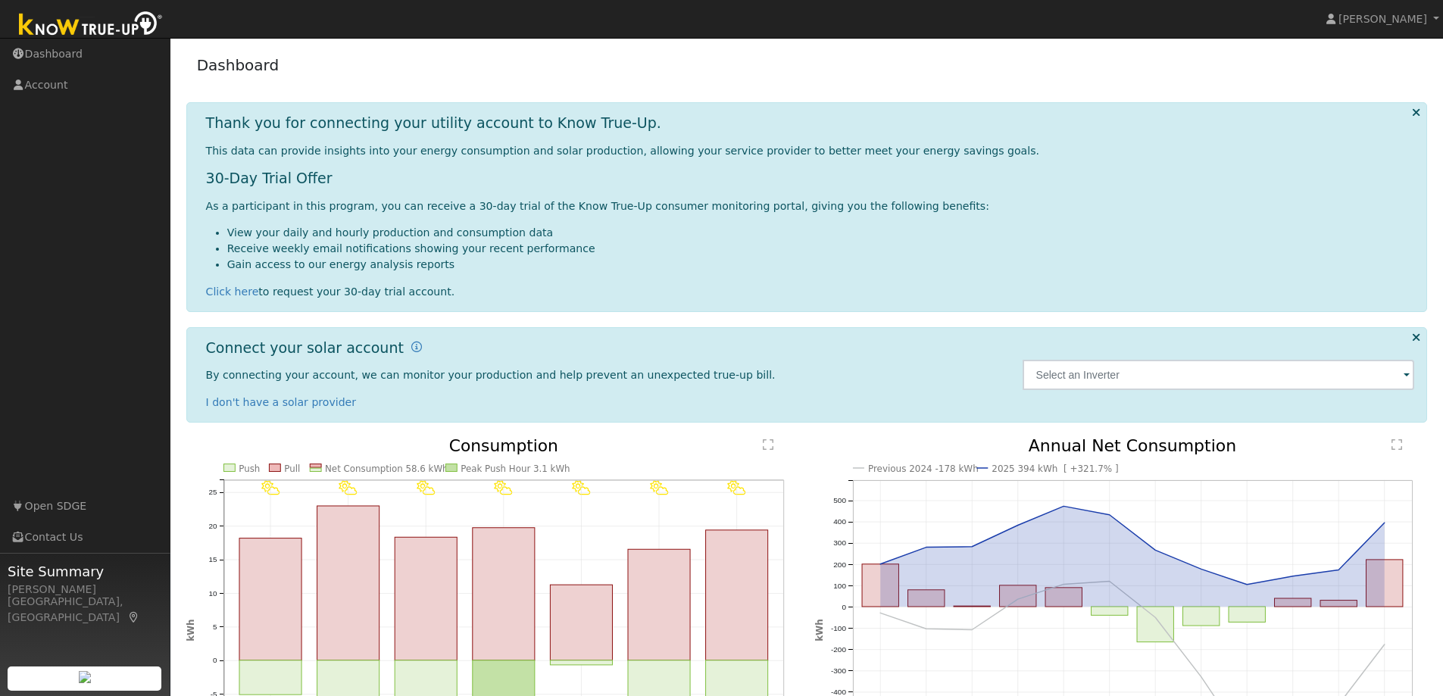
click at [1405, 379] on span at bounding box center [1407, 375] width 6 height 17
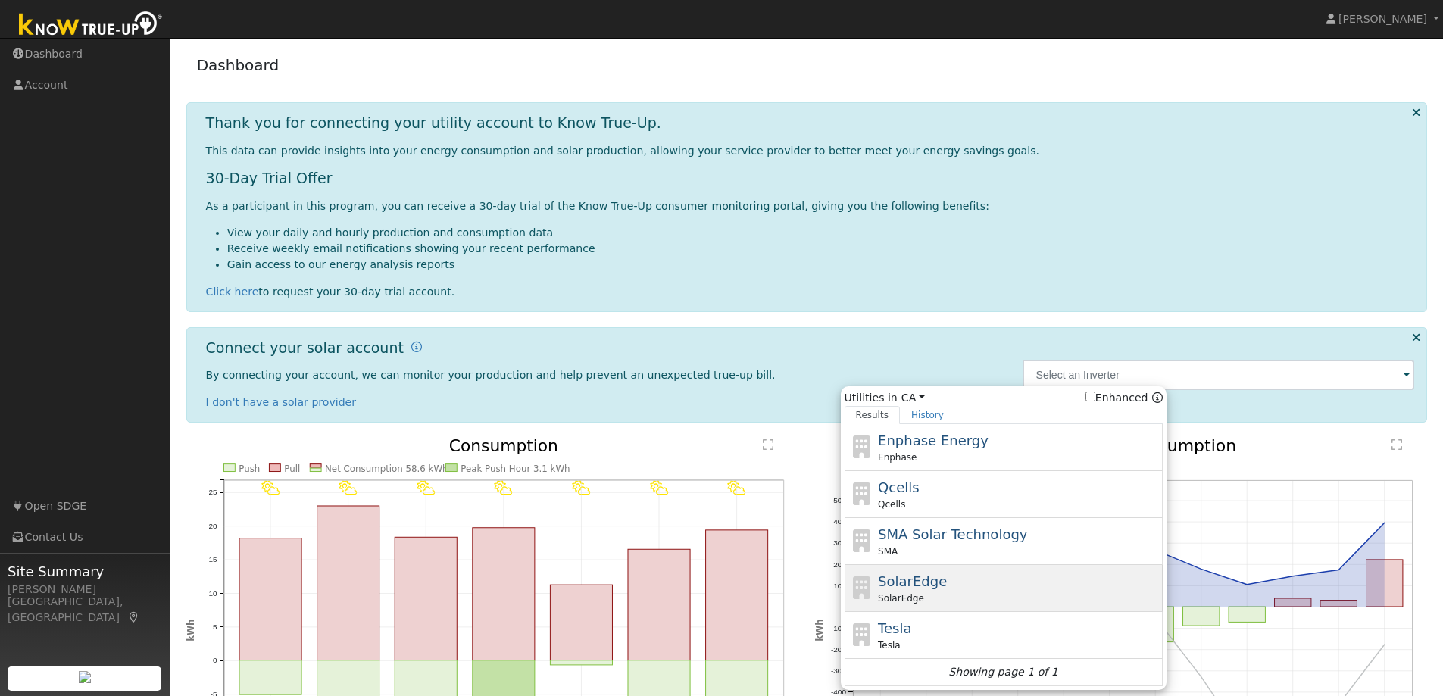
click at [936, 583] on span "SolarEdge" at bounding box center [912, 582] width 69 height 16
type input "SolarEdge"
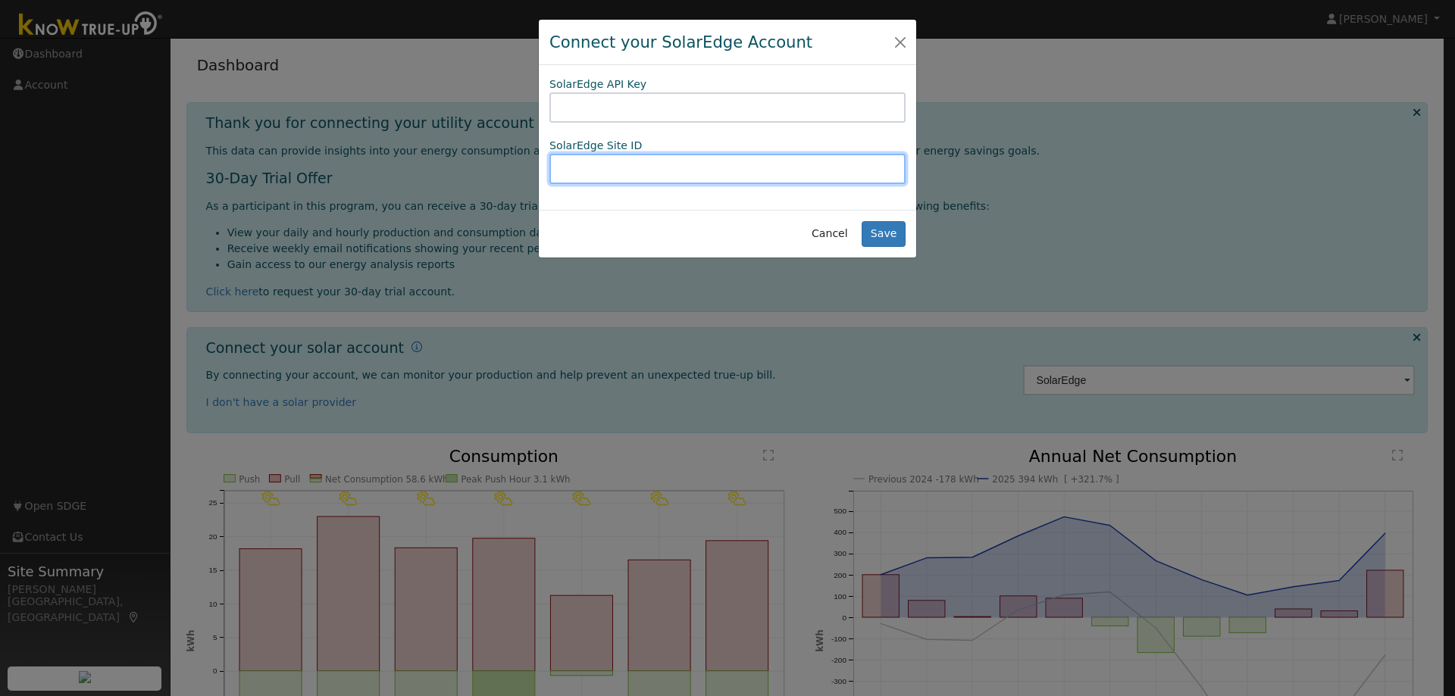
click at [569, 170] on input "text" at bounding box center [727, 169] width 356 height 30
paste input "1437251"
type input "1437251"
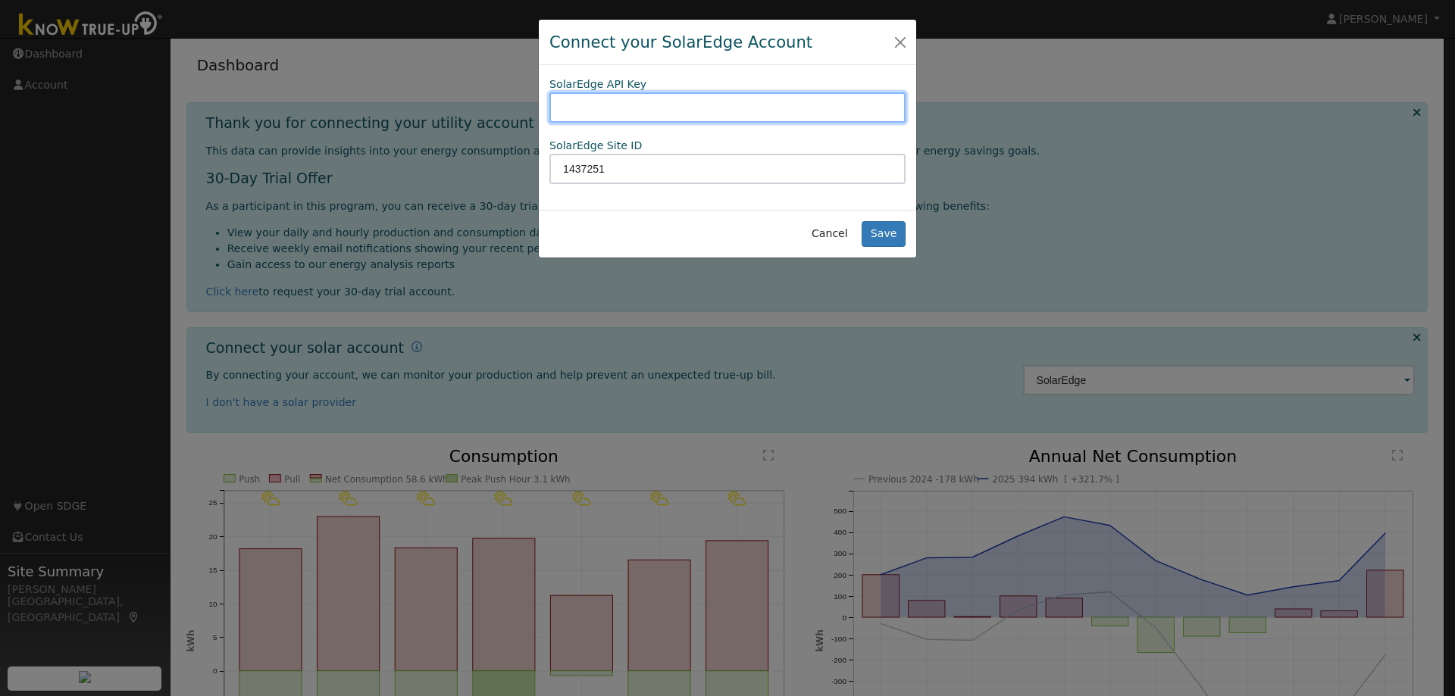
click at [583, 104] on input "text" at bounding box center [727, 107] width 356 height 30
click at [1127, 185] on div "Connect your SolarEdge Account SolarEdge API Key SolarEdge Site ID 1437251 Canc…" at bounding box center [727, 348] width 1455 height 696
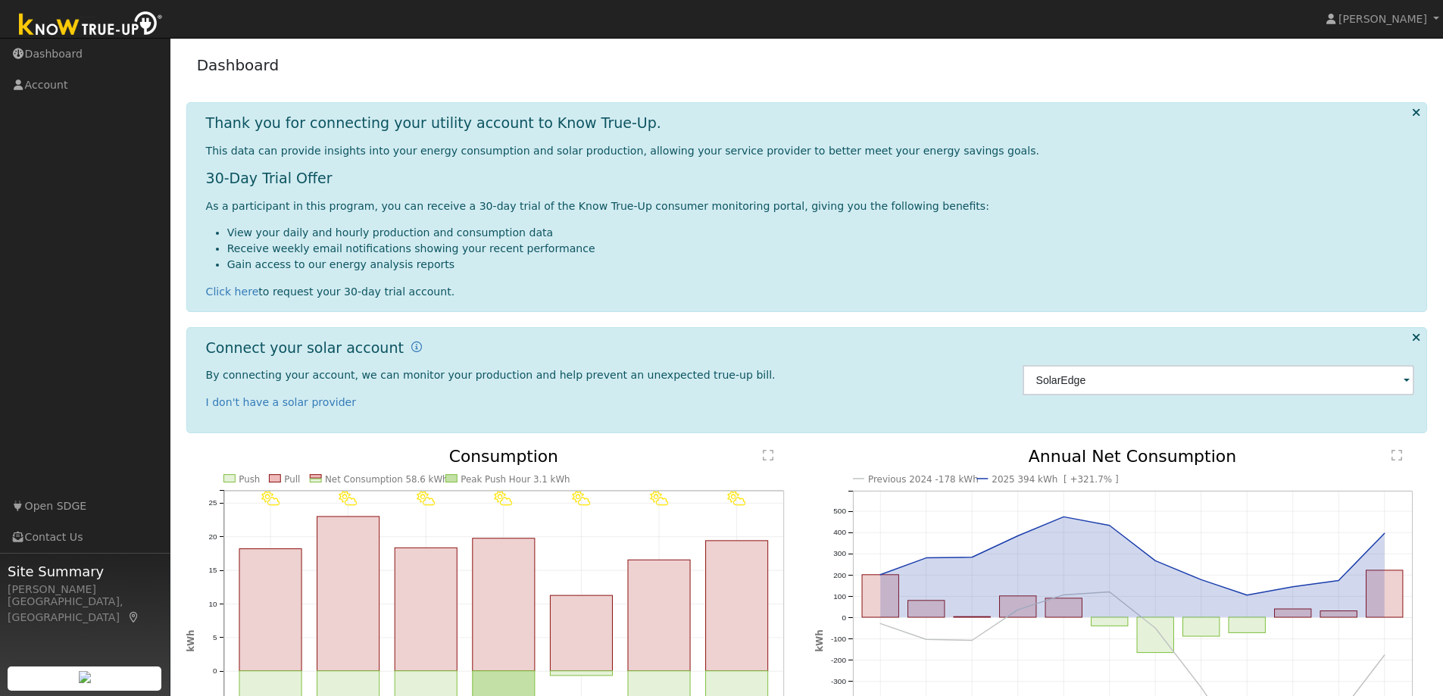
click at [1408, 380] on span at bounding box center [1407, 381] width 6 height 17
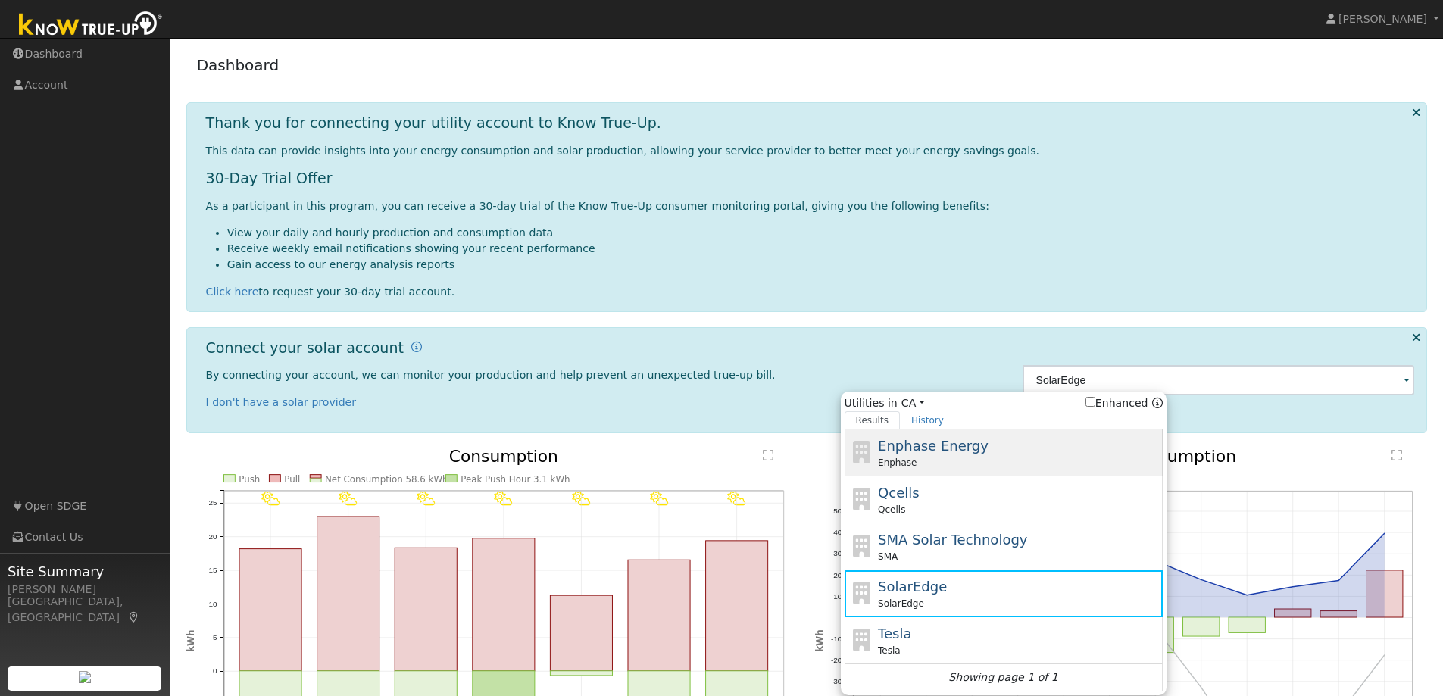
click at [919, 456] on div "Enphase" at bounding box center [1018, 463] width 281 height 14
type input "Enphase"
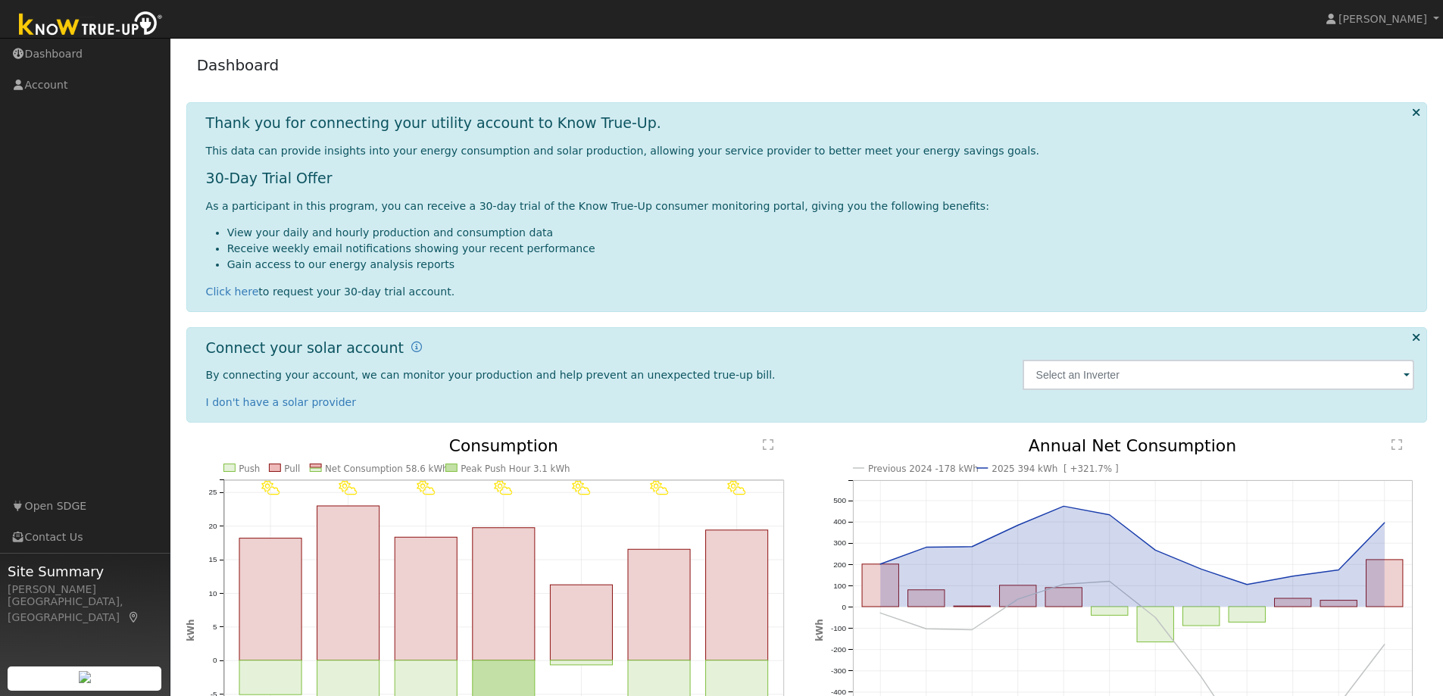
click at [1404, 376] on span at bounding box center [1407, 375] width 6 height 17
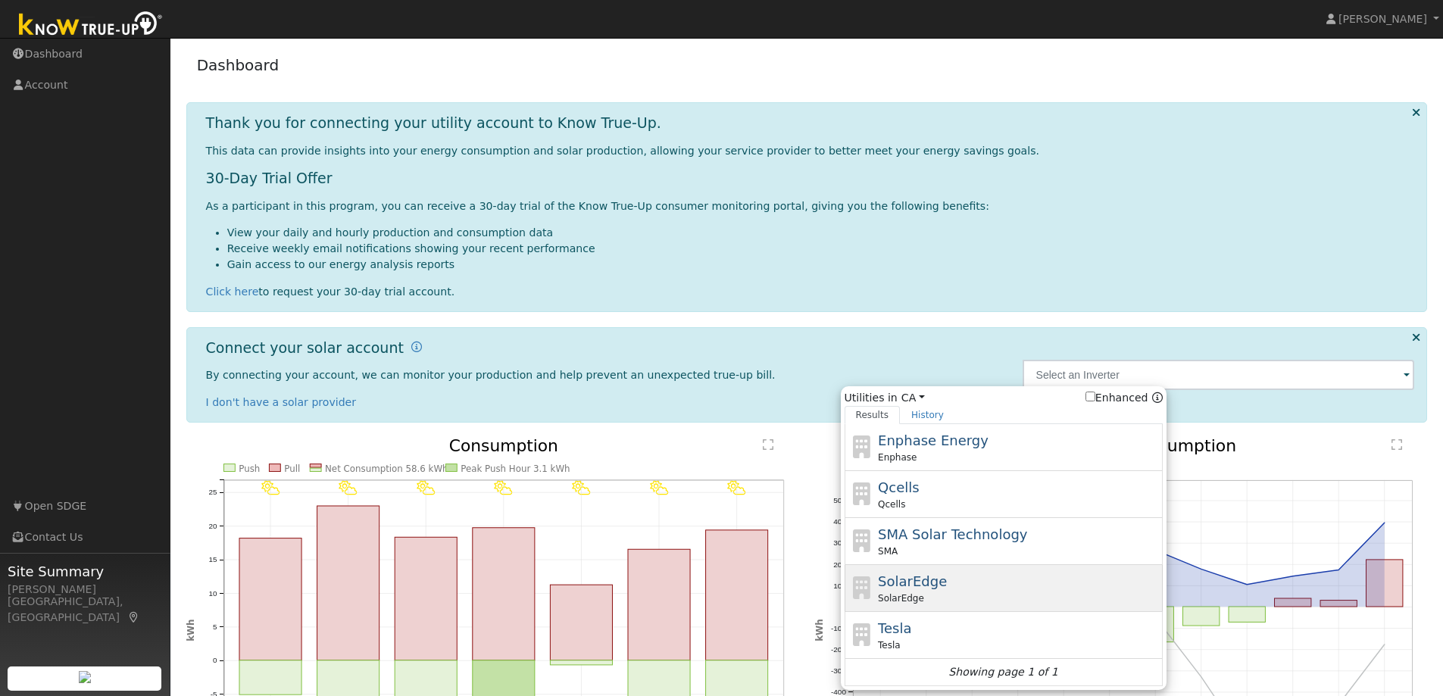
click at [939, 579] on div "SolarEdge SolarEdge" at bounding box center [1018, 588] width 281 height 34
type input "SolarEdge"
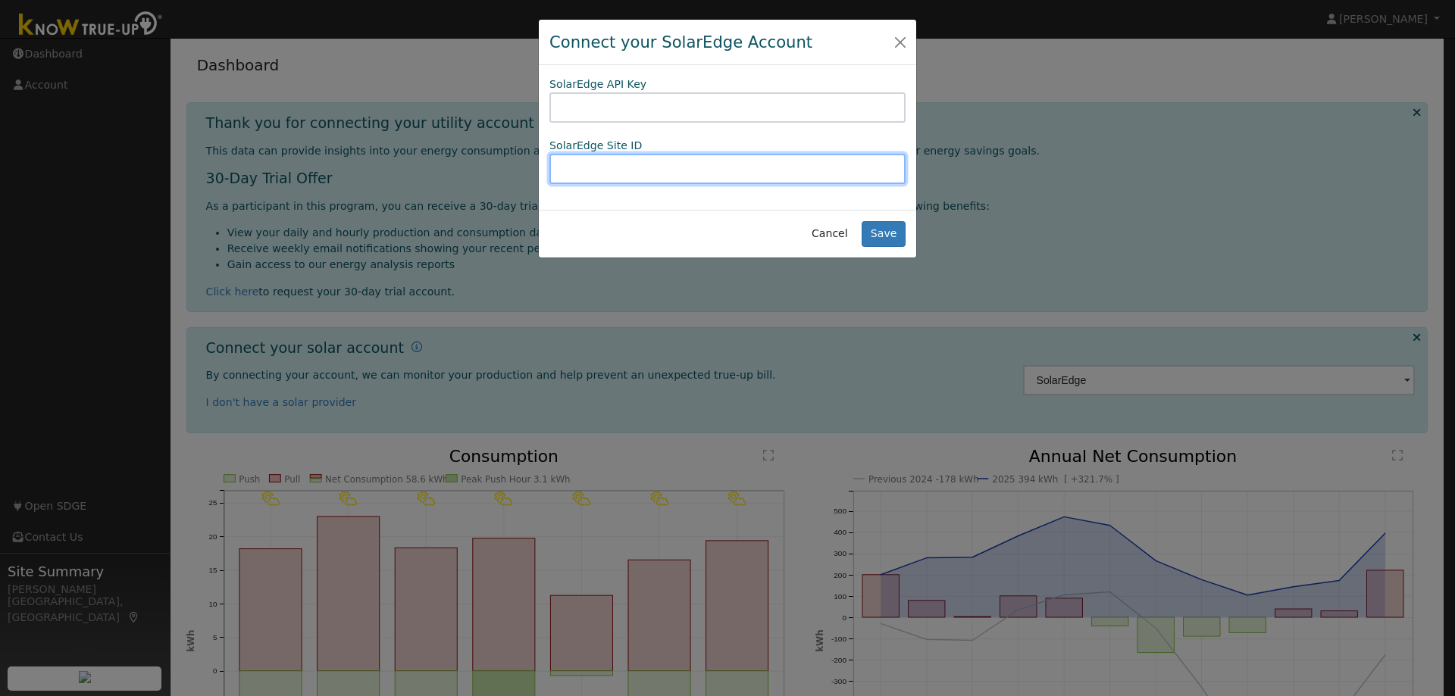
click at [621, 159] on input "text" at bounding box center [727, 169] width 356 height 30
paste input "7319D620"
drag, startPoint x: 627, startPoint y: 161, endPoint x: 508, endPoint y: 161, distance: 119.7
click at [508, 161] on div "Connect your SolarEdge Account SolarEdge API Key SolarEdge Site ID 7319D620 Can…" at bounding box center [727, 348] width 1455 height 696
type input "1437251"
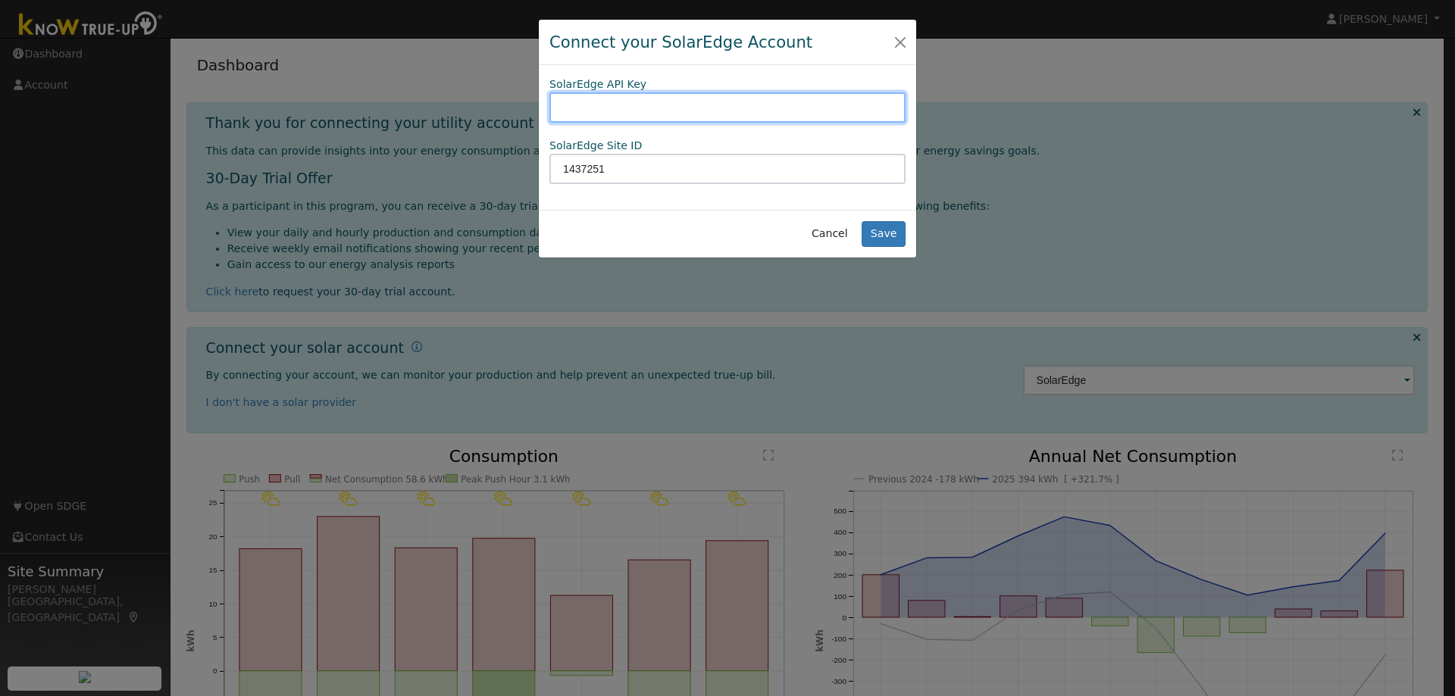
click at [583, 107] on input "text" at bounding box center [727, 107] width 356 height 30
paste input "723FB3TYWXUXIE9NKR2UM0JW5ESUHJ65"
type input "723FB3TYWXUXIE9NKR2UM0JW5ESUHJ65"
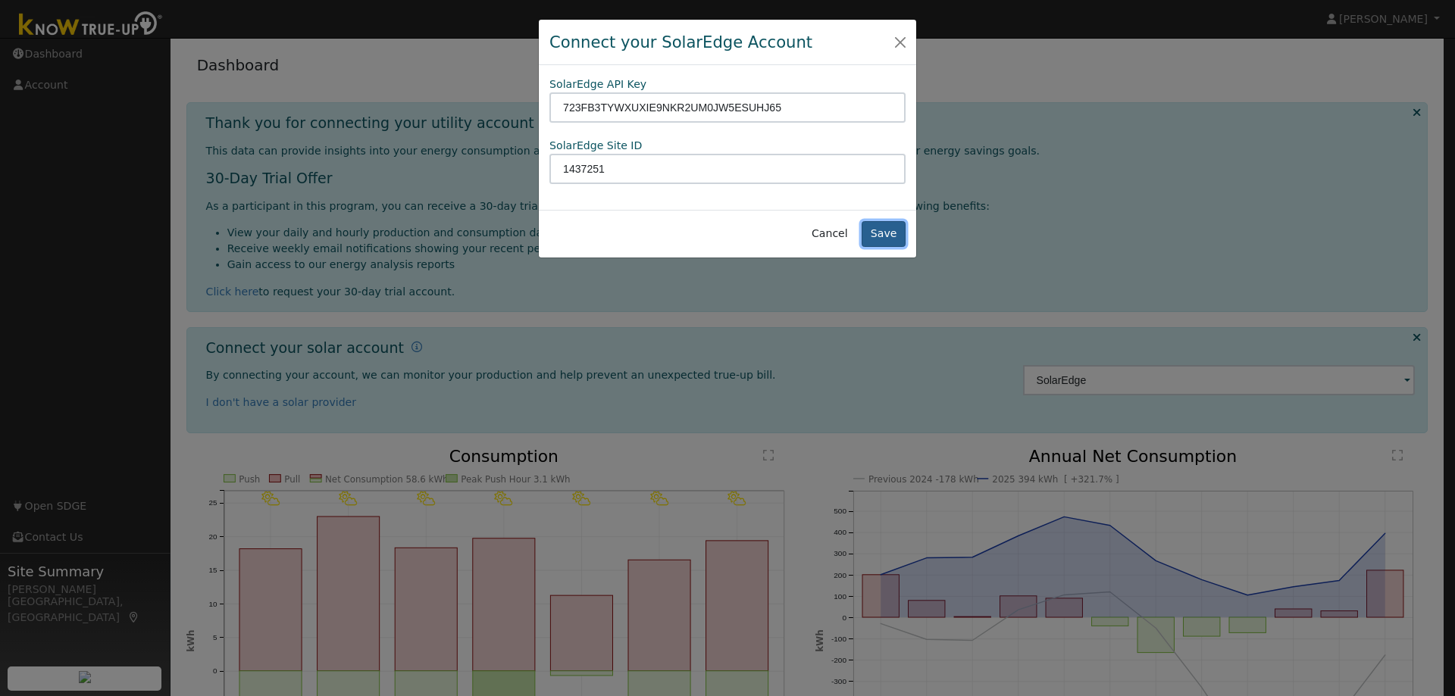
click at [877, 226] on button "Save" at bounding box center [883, 234] width 44 height 26
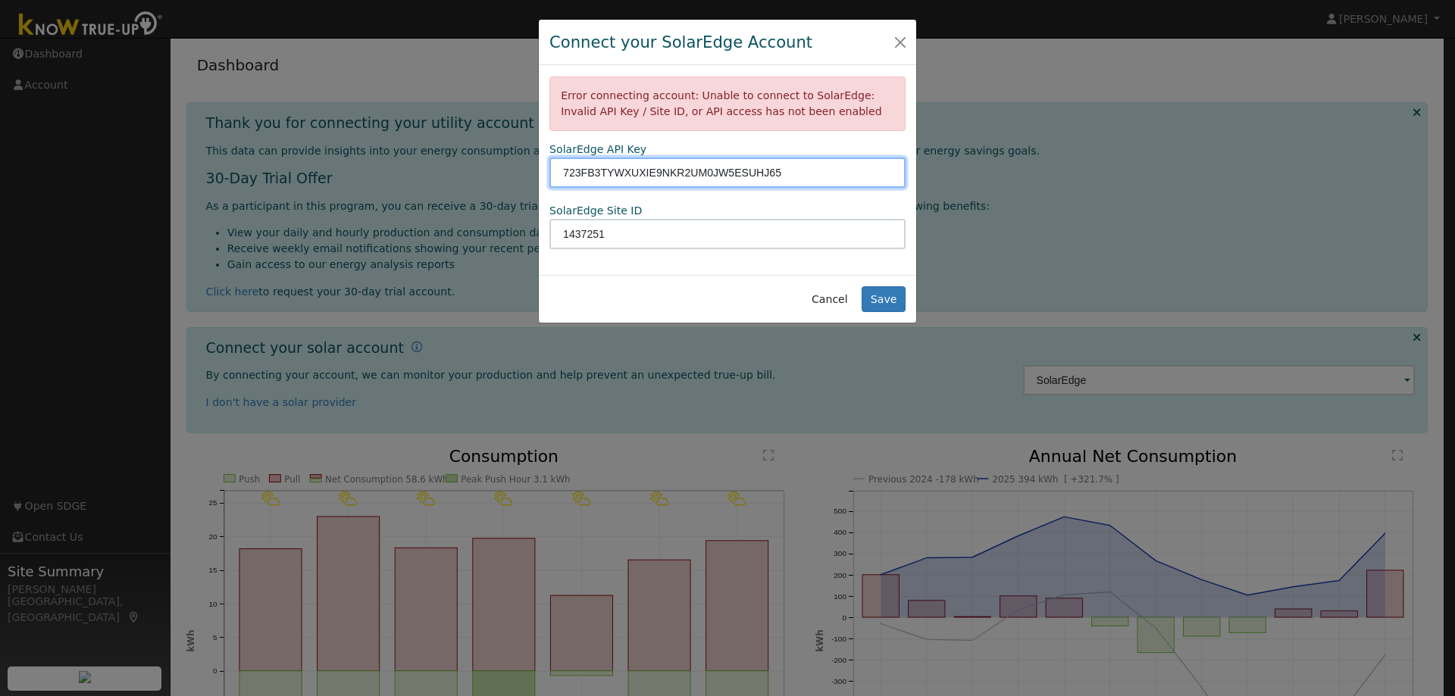
click at [796, 175] on input "723FB3TYWXUXIE9NKR2UM0JW5ESUHJ65" at bounding box center [727, 173] width 356 height 30
click at [880, 295] on button "Save" at bounding box center [883, 299] width 44 height 26
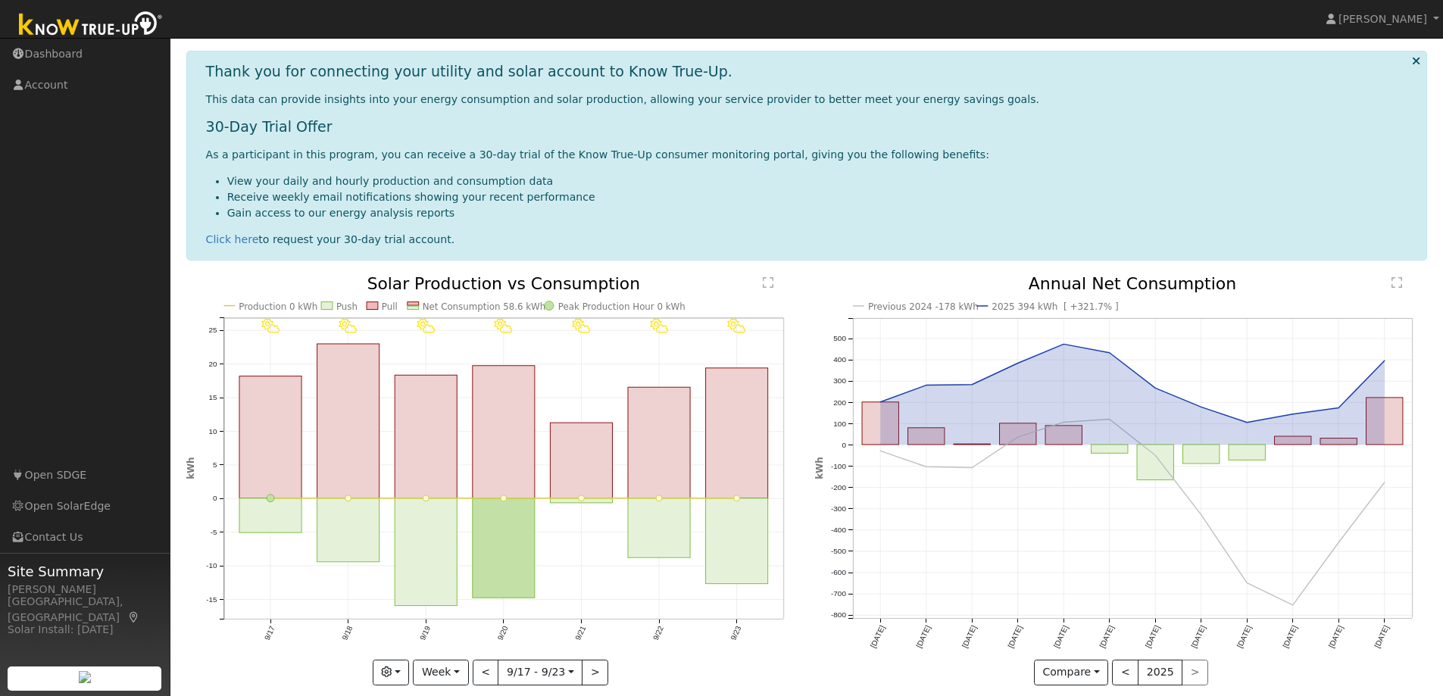
scroll to position [151, 0]
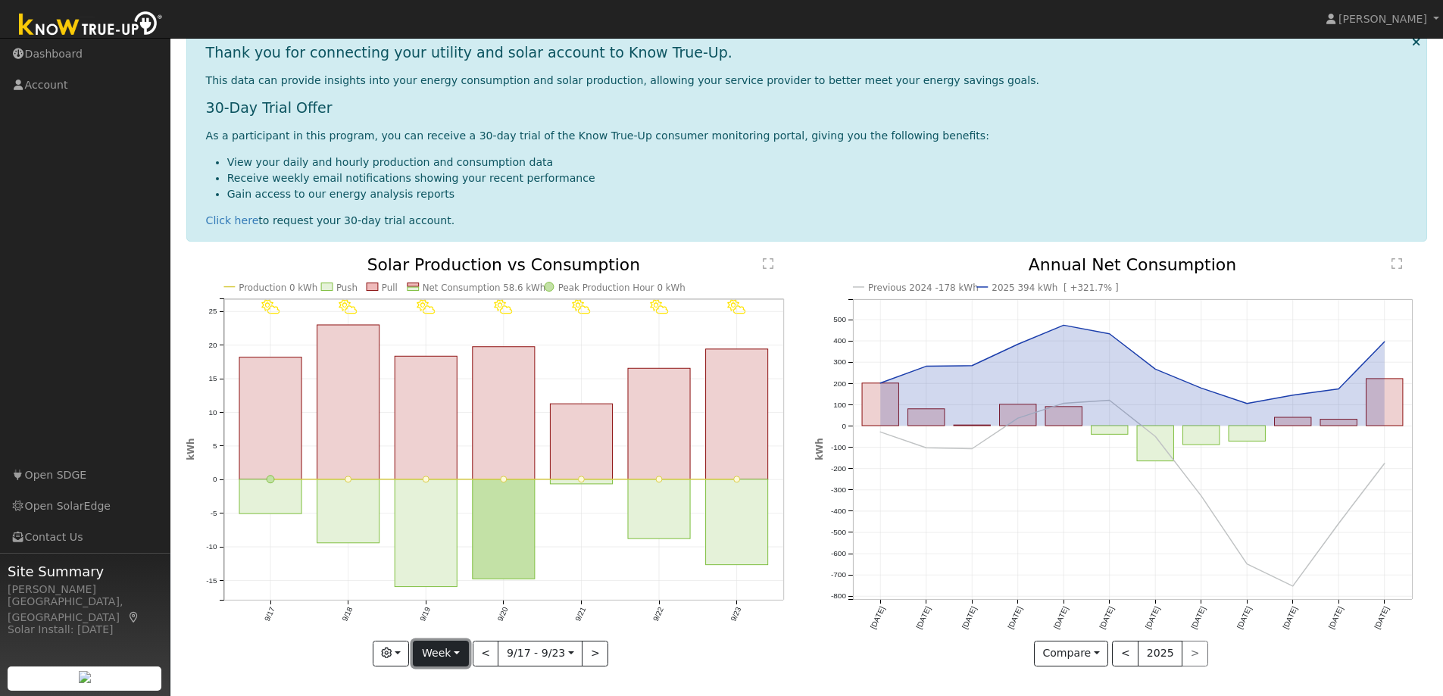
click at [455, 653] on button "Week" at bounding box center [440, 654] width 55 height 26
click at [476, 536] on link "Day" at bounding box center [466, 537] width 105 height 21
type input "[DATE]"
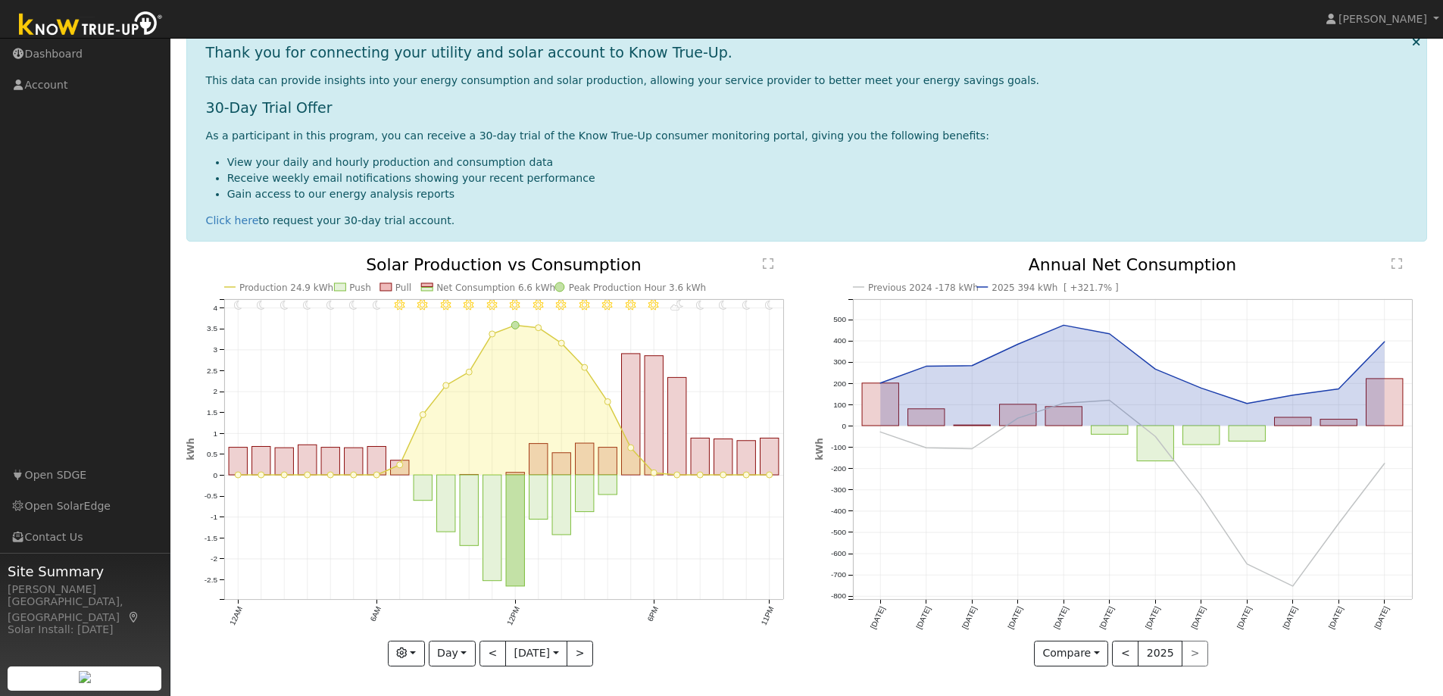
click at [1188, 655] on div "< 2025 >" at bounding box center [1160, 654] width 96 height 26
click at [1128, 658] on button "<" at bounding box center [1125, 654] width 27 height 26
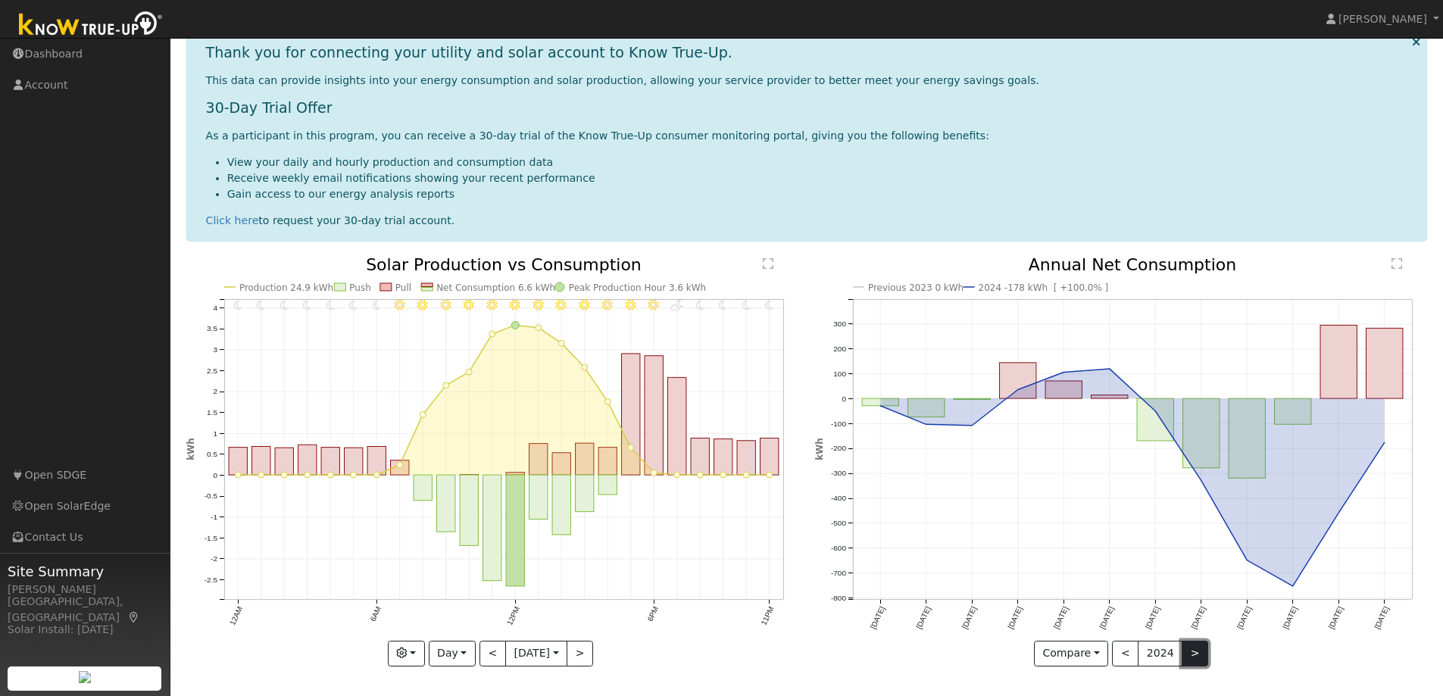
click at [1193, 652] on button ">" at bounding box center [1195, 654] width 27 height 26
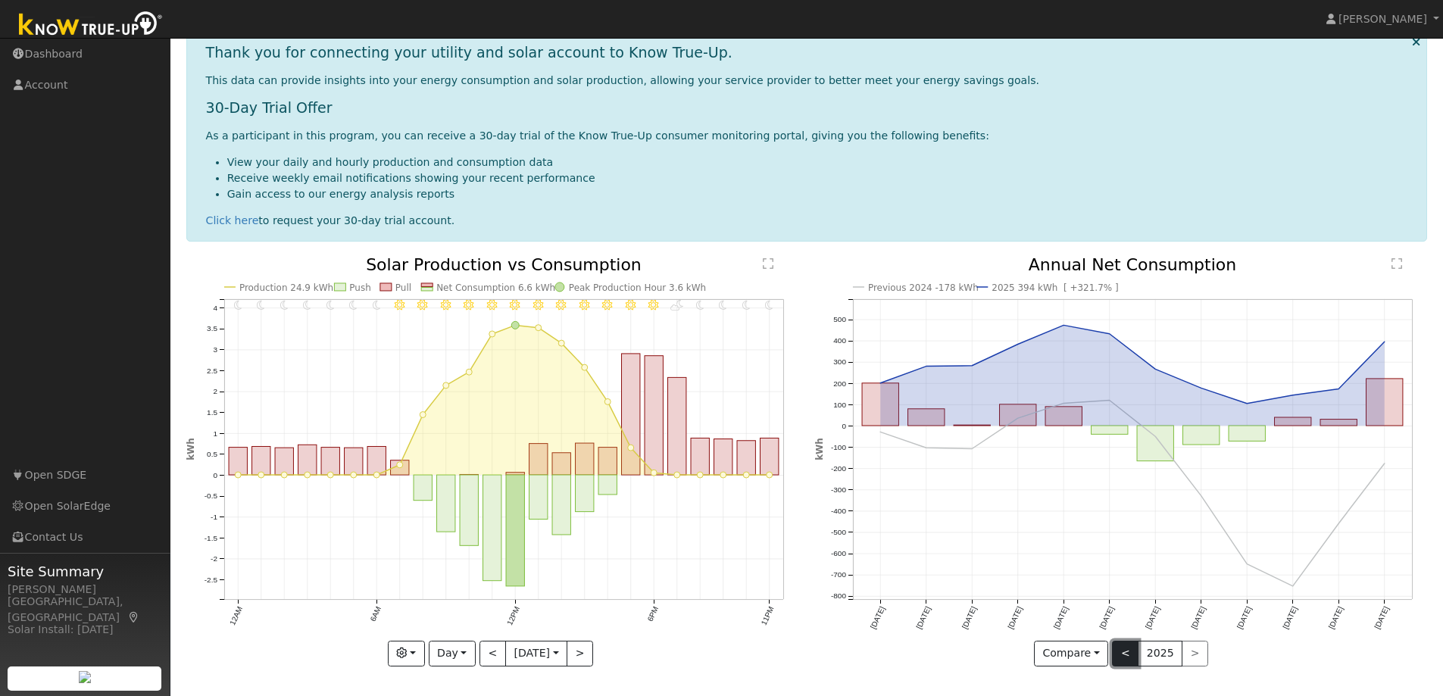
click at [1132, 655] on button "<" at bounding box center [1125, 654] width 27 height 26
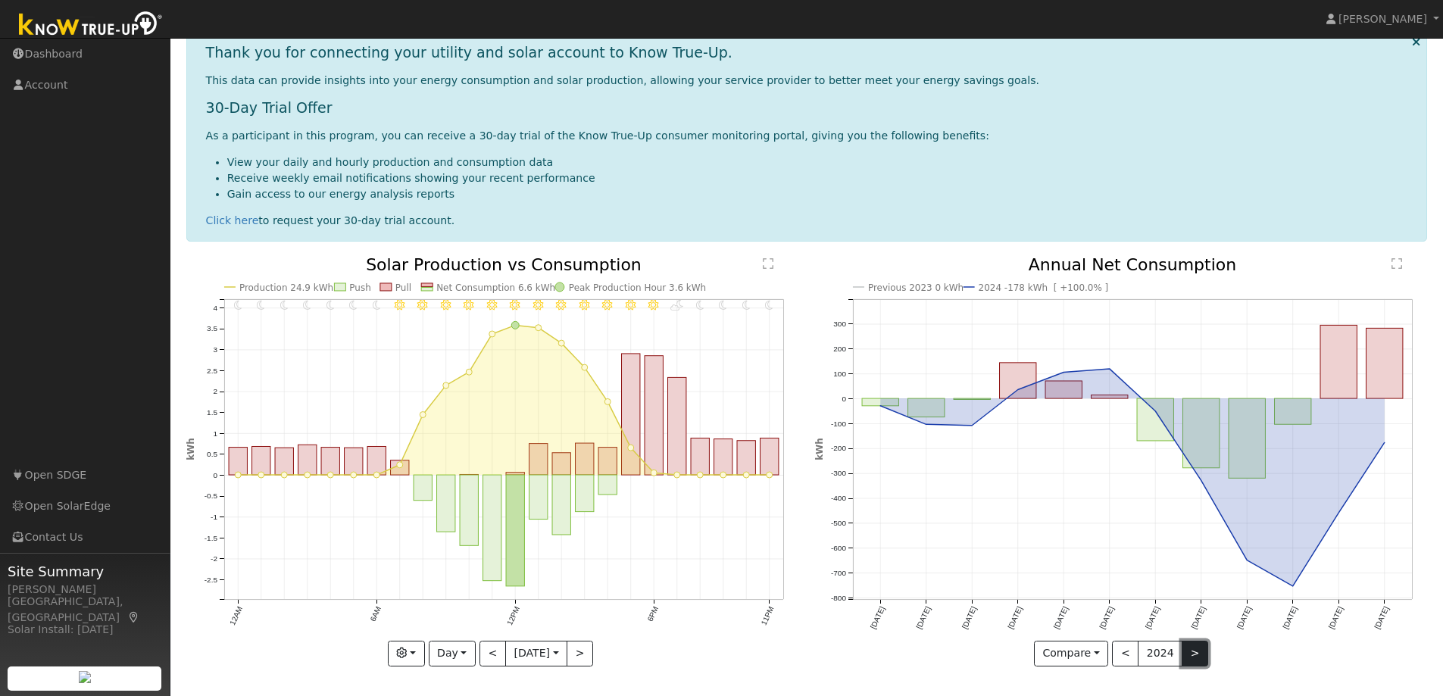
click at [1189, 655] on button ">" at bounding box center [1195, 654] width 27 height 26
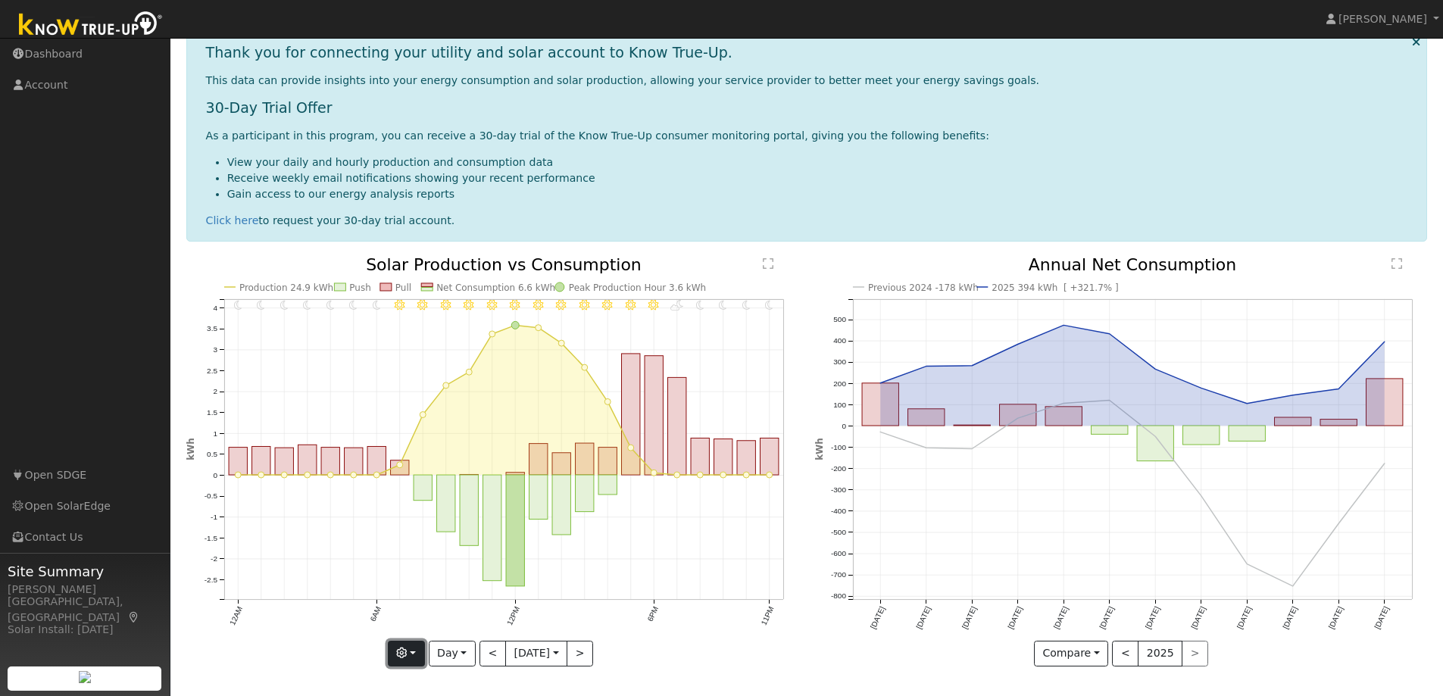
click at [408, 655] on button "button" at bounding box center [406, 654] width 37 height 26
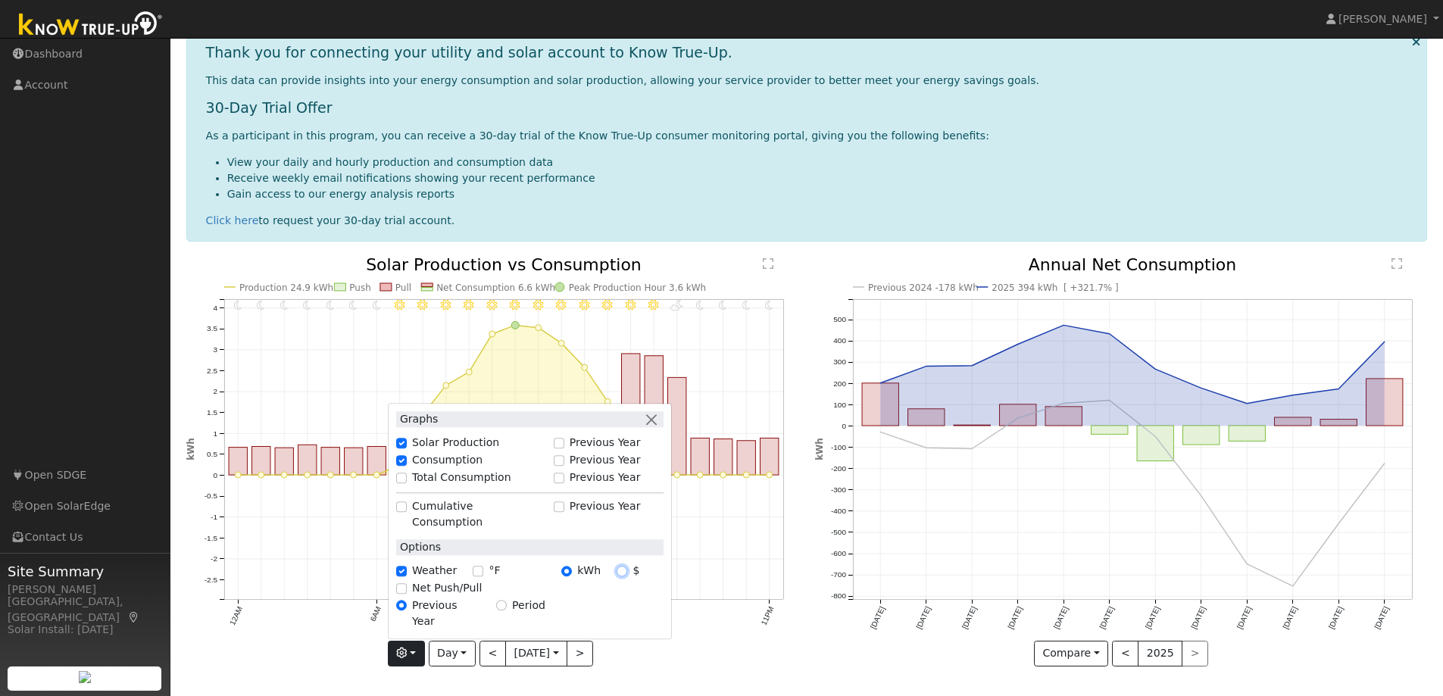
click at [619, 577] on input "$" at bounding box center [622, 571] width 11 height 11
radio input "true"
radio input "false"
click at [616, 314] on foreignobject "4PM - Clear" at bounding box center [608, 309] width 18 height 18
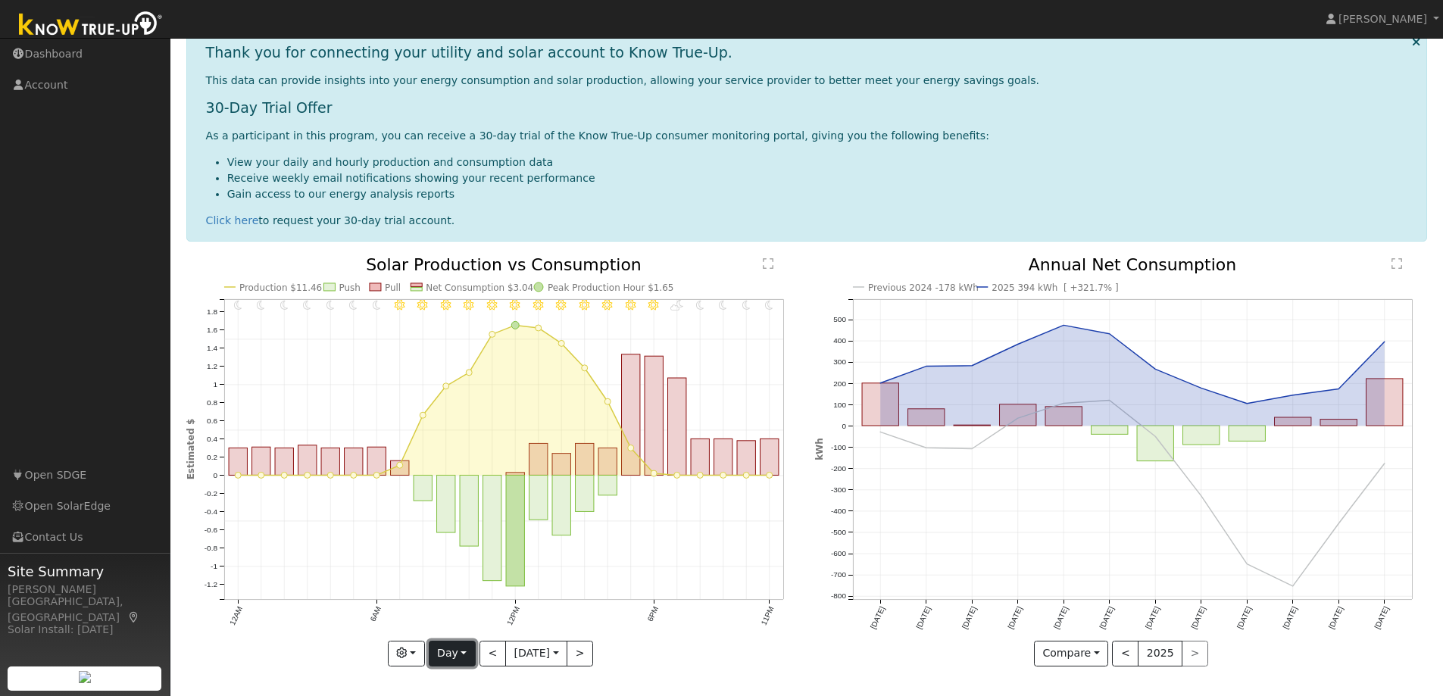
click at [464, 652] on button "Day" at bounding box center [452, 654] width 47 height 26
click at [465, 564] on link "Week" at bounding box center [482, 558] width 105 height 21
type input "[DATE]"
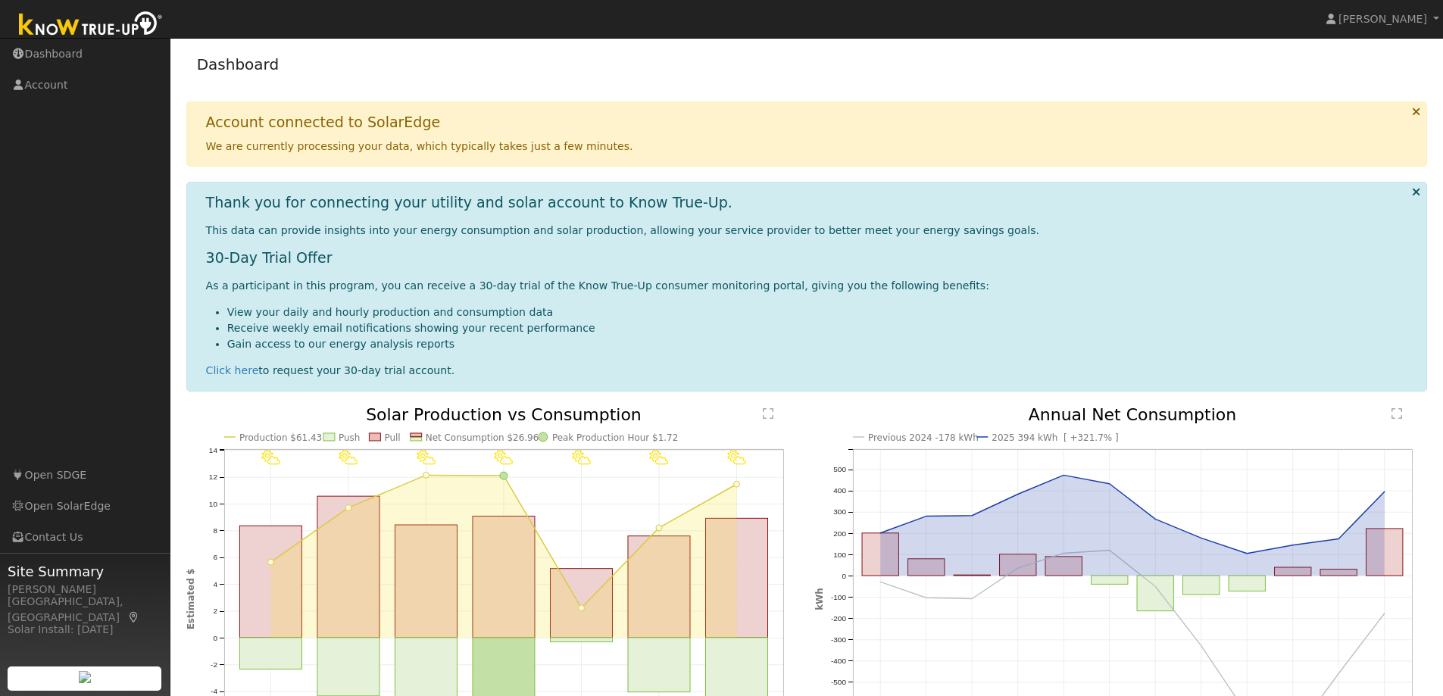
scroll to position [0, 0]
click at [64, 504] on link "Open SolarEdge" at bounding box center [85, 506] width 170 height 31
click at [80, 474] on link "Open SDGE" at bounding box center [85, 475] width 170 height 31
